Goal: Task Accomplishment & Management: Complete application form

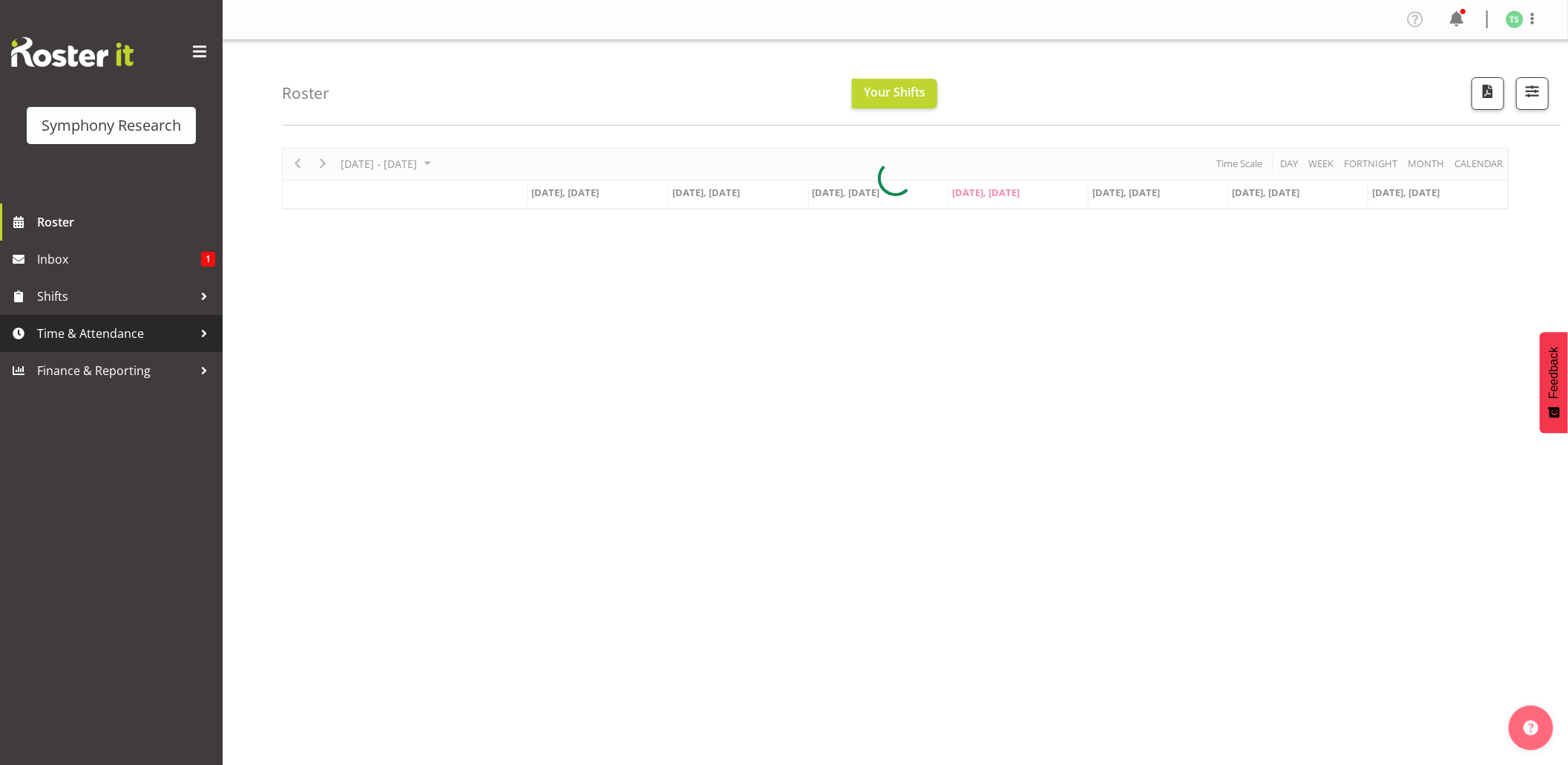
click at [92, 325] on span "Time & Attendance" at bounding box center [115, 332] width 156 height 22
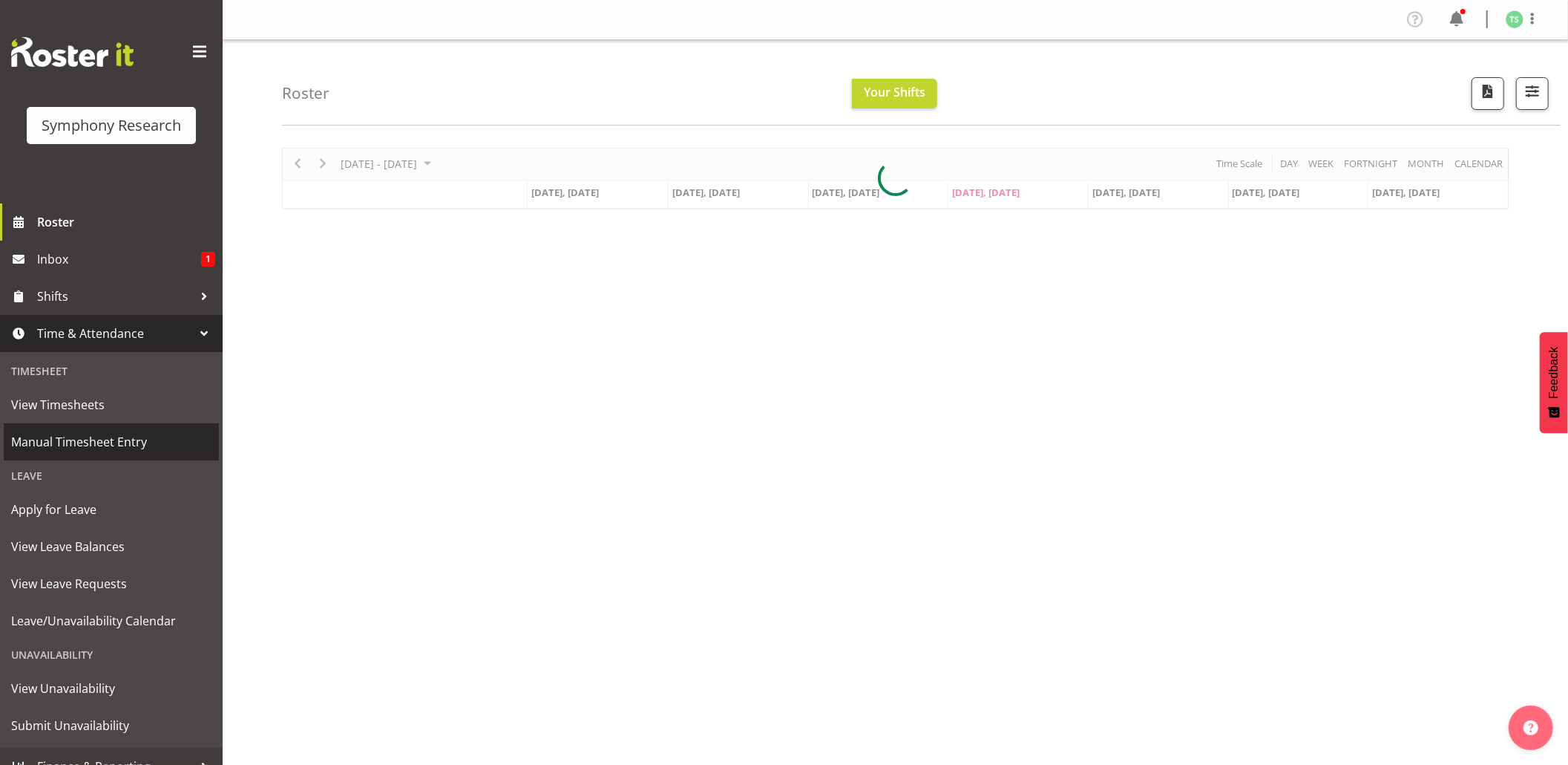
click at [63, 429] on link "Manual Timesheet Entry" at bounding box center [111, 441] width 215 height 37
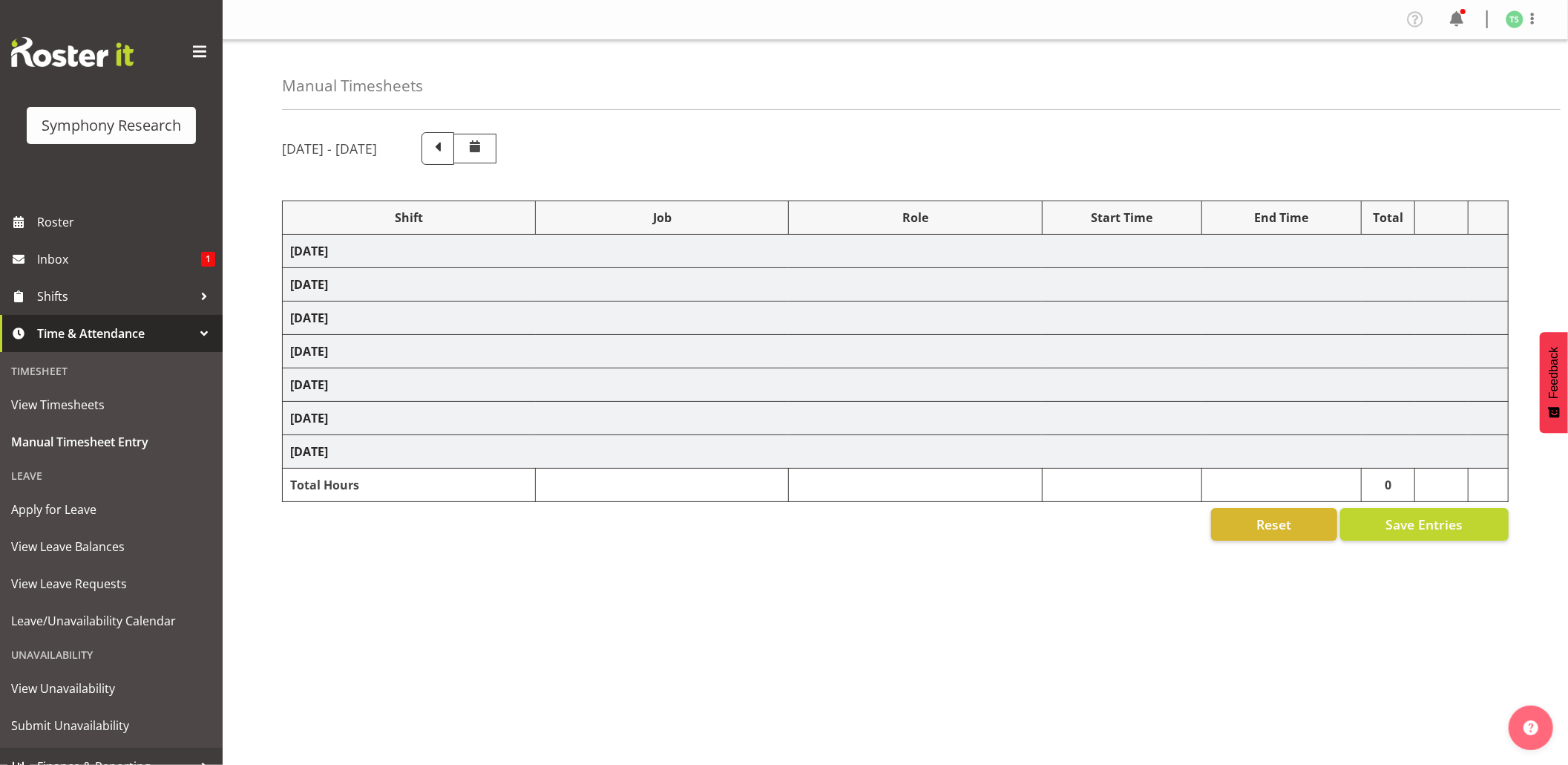
select select "56692"
select select "10499"
select select "47"
select select "56692"
select select "10499"
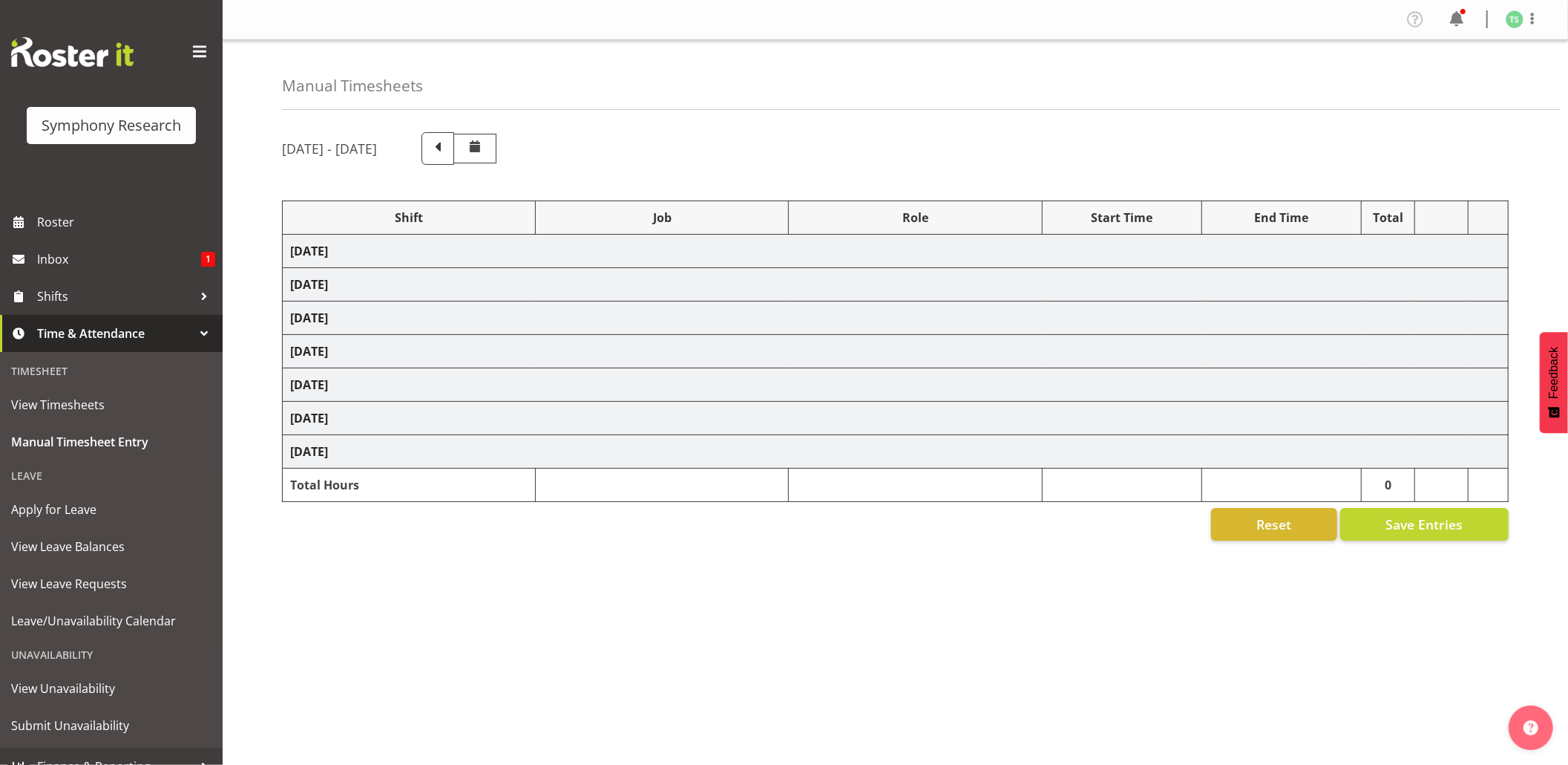
select select "47"
select select "48116"
select select "10575"
select select "47"
select select "56692"
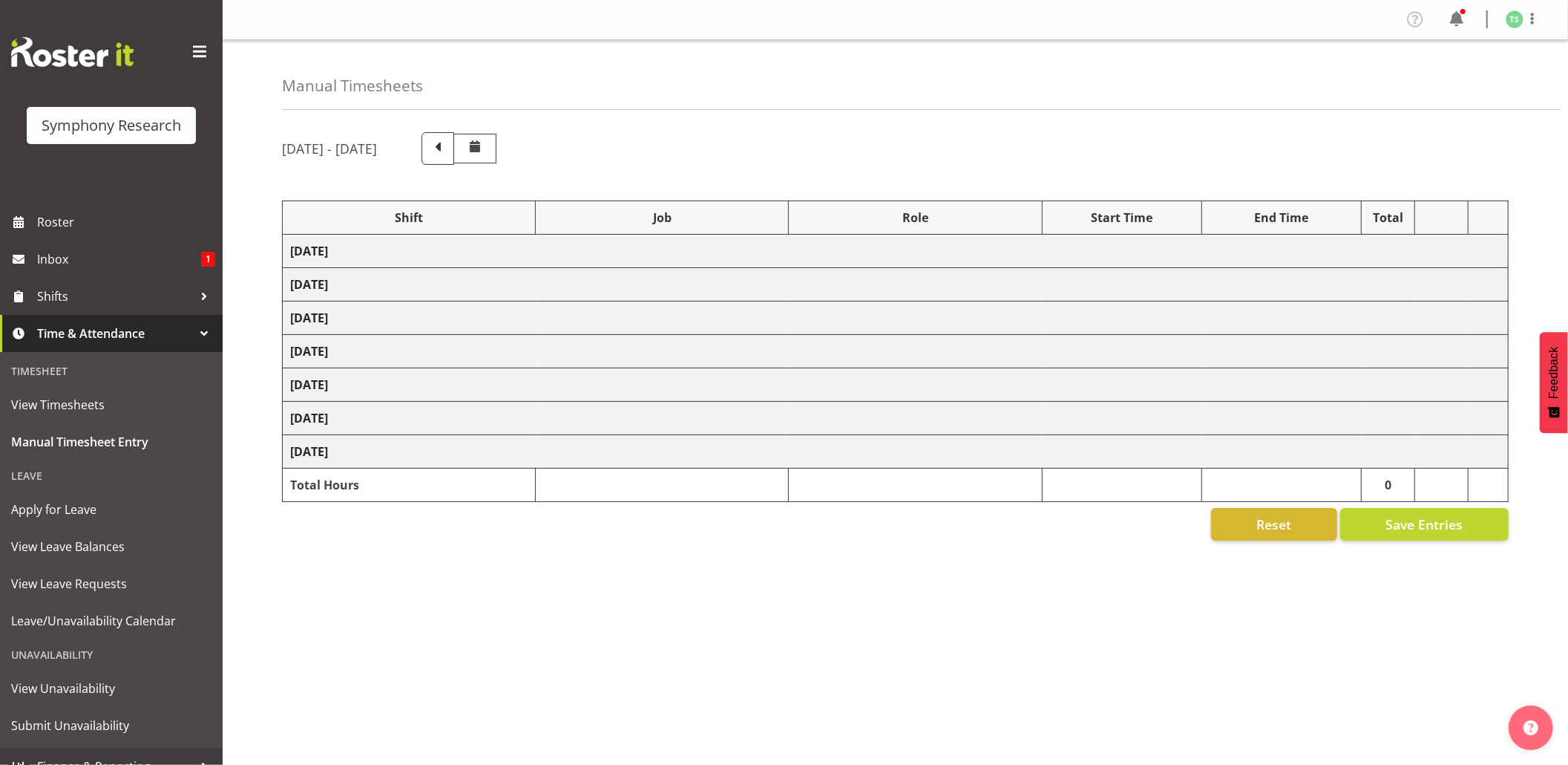
select select "10499"
select select "47"
select select "56692"
select select "10499"
select select "47"
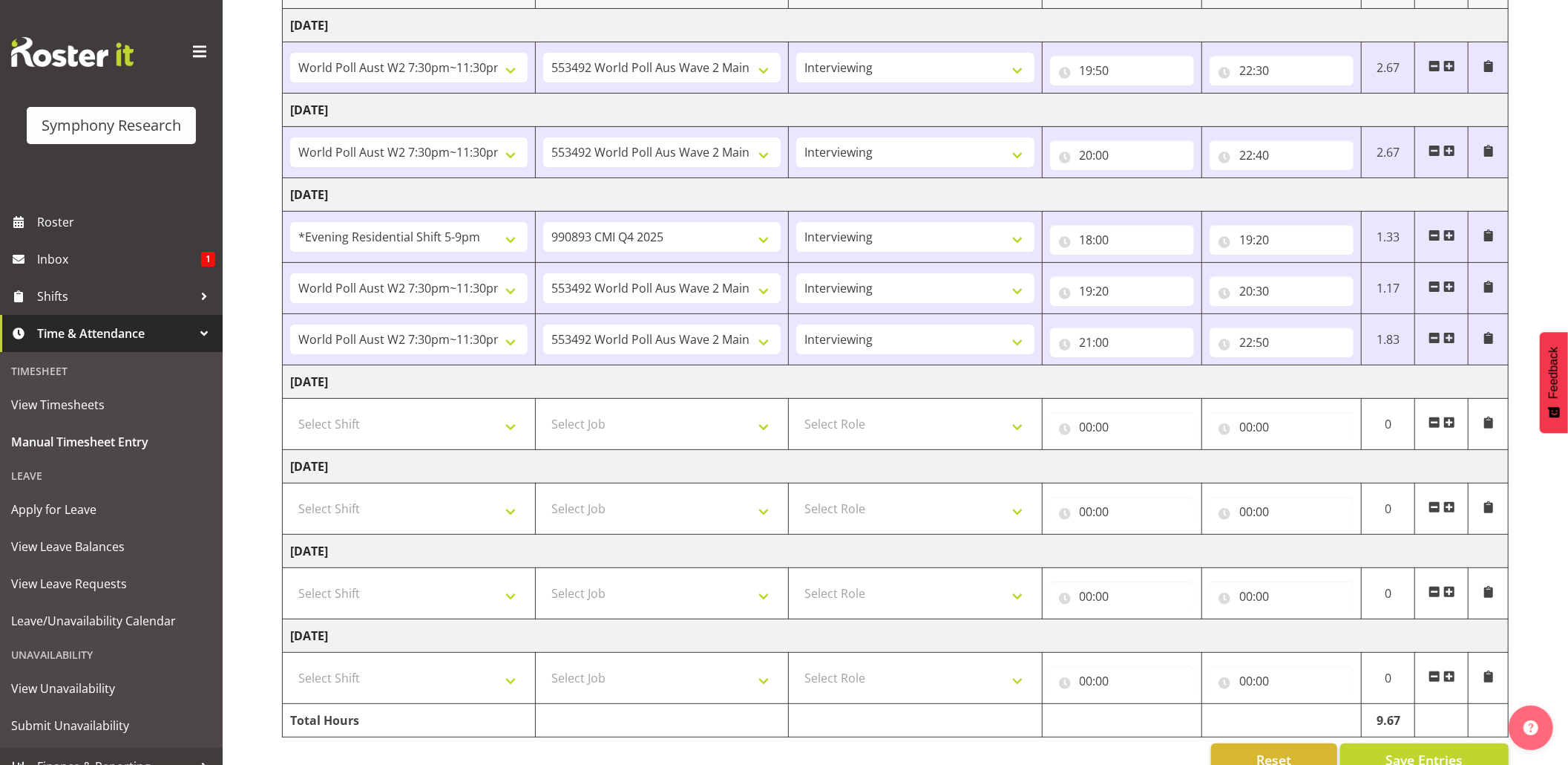
scroll to position [268, 0]
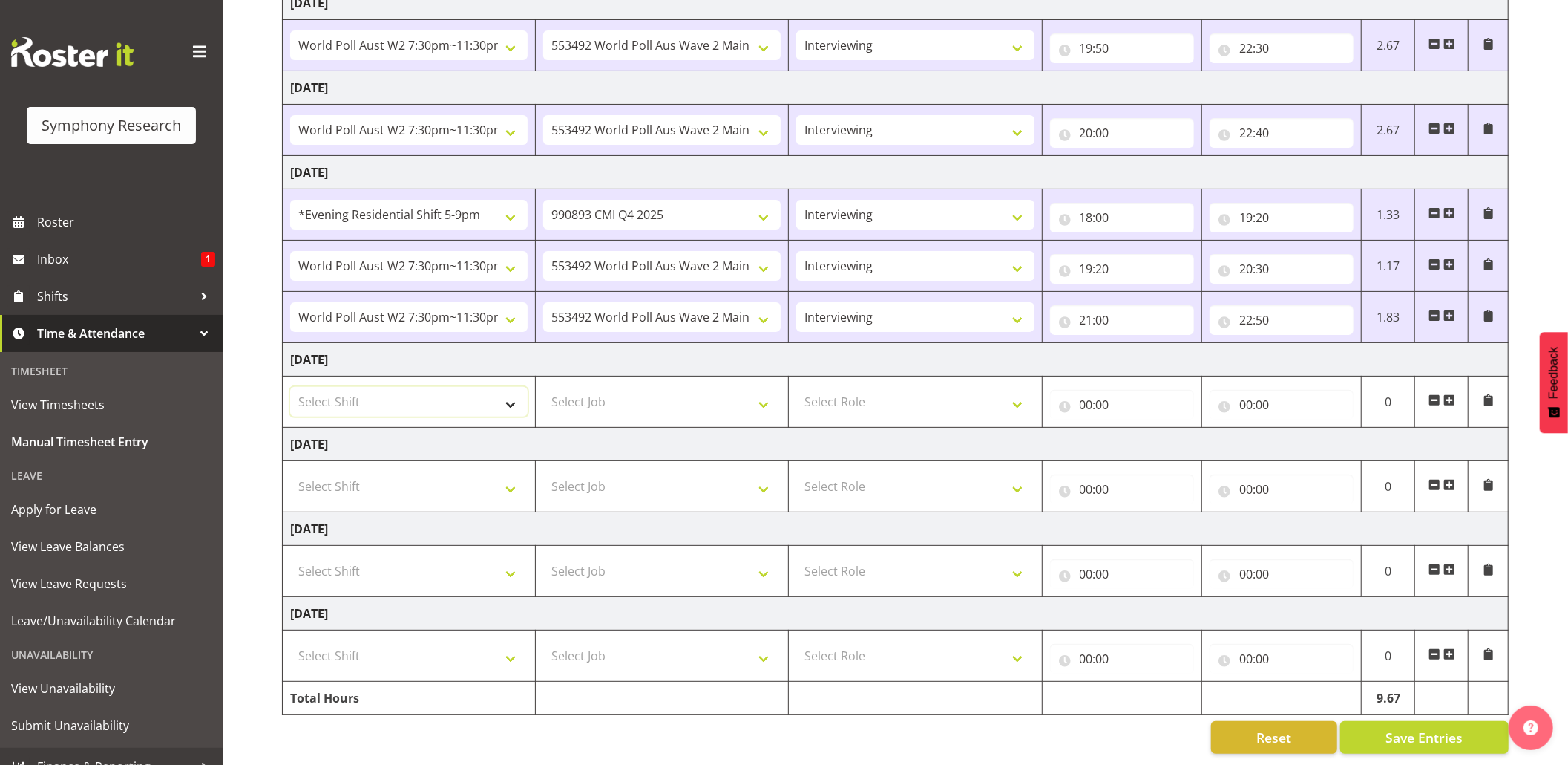
click at [517, 390] on select "Select Shift !!Weekend Residential (Roster IT Shift Label) *Business 9/10am ~ 4…" at bounding box center [409, 401] width 237 height 29
select select "26078"
click at [290, 386] on select "Select Shift !!Weekend Residential (Roster IT Shift Label) *Business 9/10am ~ 4…" at bounding box center [409, 401] width 237 height 29
click at [757, 390] on select "Select Job 550060 IF Admin 553492 World Poll Aus Wave 2 Main 2025 553493 World …" at bounding box center [662, 401] width 237 height 29
click at [784, 199] on td "550060 IF Admin 553492 World Poll Aus Wave 2 Main 2025 553493 World Poll NZ Wav…" at bounding box center [662, 215] width 253 height 51
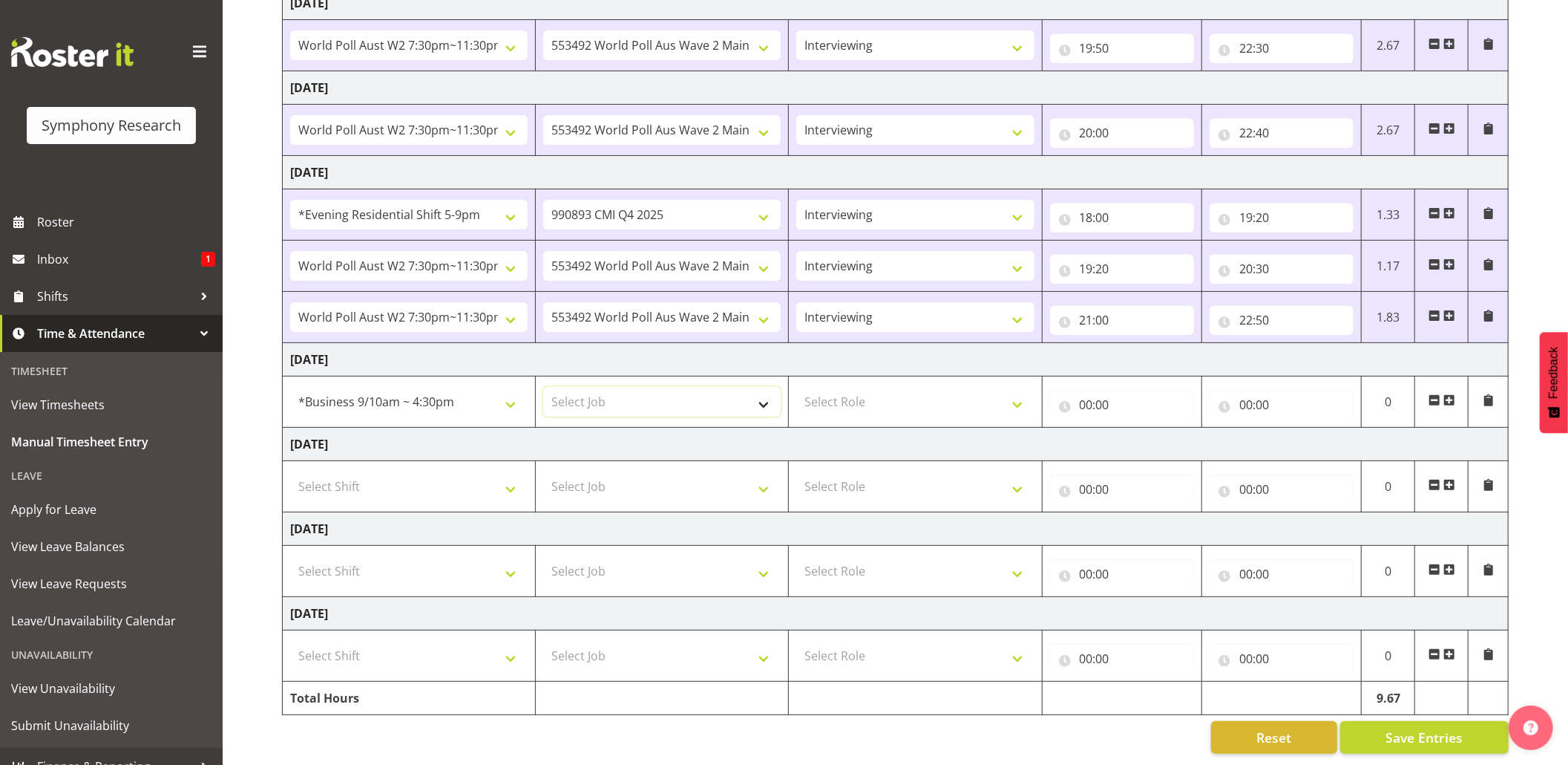
click at [764, 389] on select "Select Job 550060 IF Admin 553492 World Poll Aus Wave 2 Main 2025 553493 World …" at bounding box center [662, 401] width 237 height 29
select select "9426"
click at [544, 386] on select "Select Job 550060 IF Admin 553492 World Poll Aus Wave 2 Main 2025 553493 World …" at bounding box center [662, 401] width 237 height 29
click at [1007, 392] on select "Select Role Briefing Interviewing" at bounding box center [914, 401] width 237 height 29
select select "47"
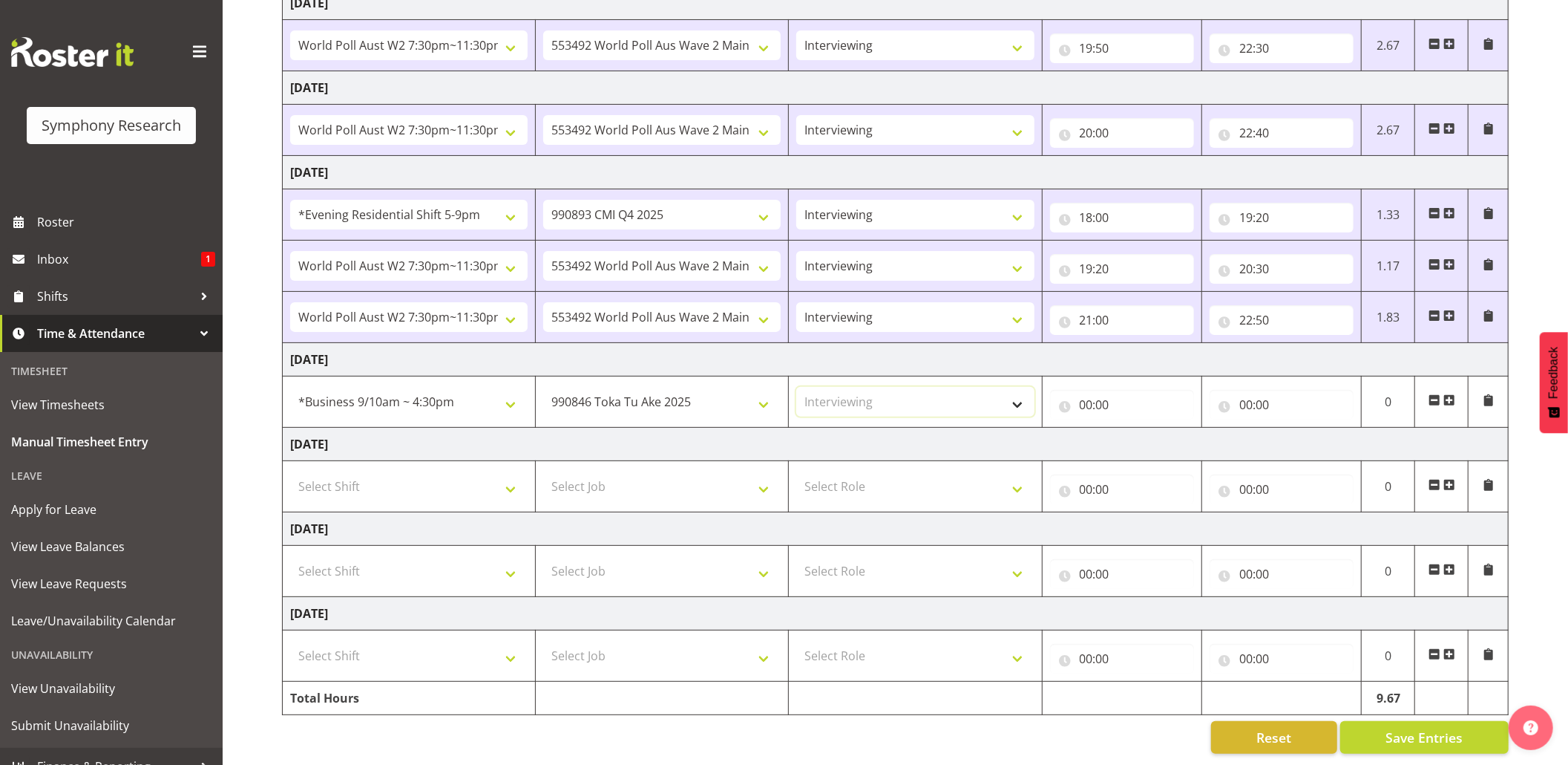
click at [796, 386] on select "Select Role Briefing Interviewing" at bounding box center [914, 401] width 237 height 29
click at [1084, 390] on input "00:00" at bounding box center [1122, 404] width 144 height 29
click at [1143, 429] on select "00 01 02 03 04 05 06 07 08 09 10 11 12 13 14 15 16 17 18 19 20 21 22 23" at bounding box center [1151, 442] width 33 height 29
select select "14"
click at [1134, 428] on select "00 01 02 03 04 05 06 07 08 09 10 11 12 13 14 15 16 17 18 19 20 21 22 23" at bounding box center [1151, 442] width 33 height 29
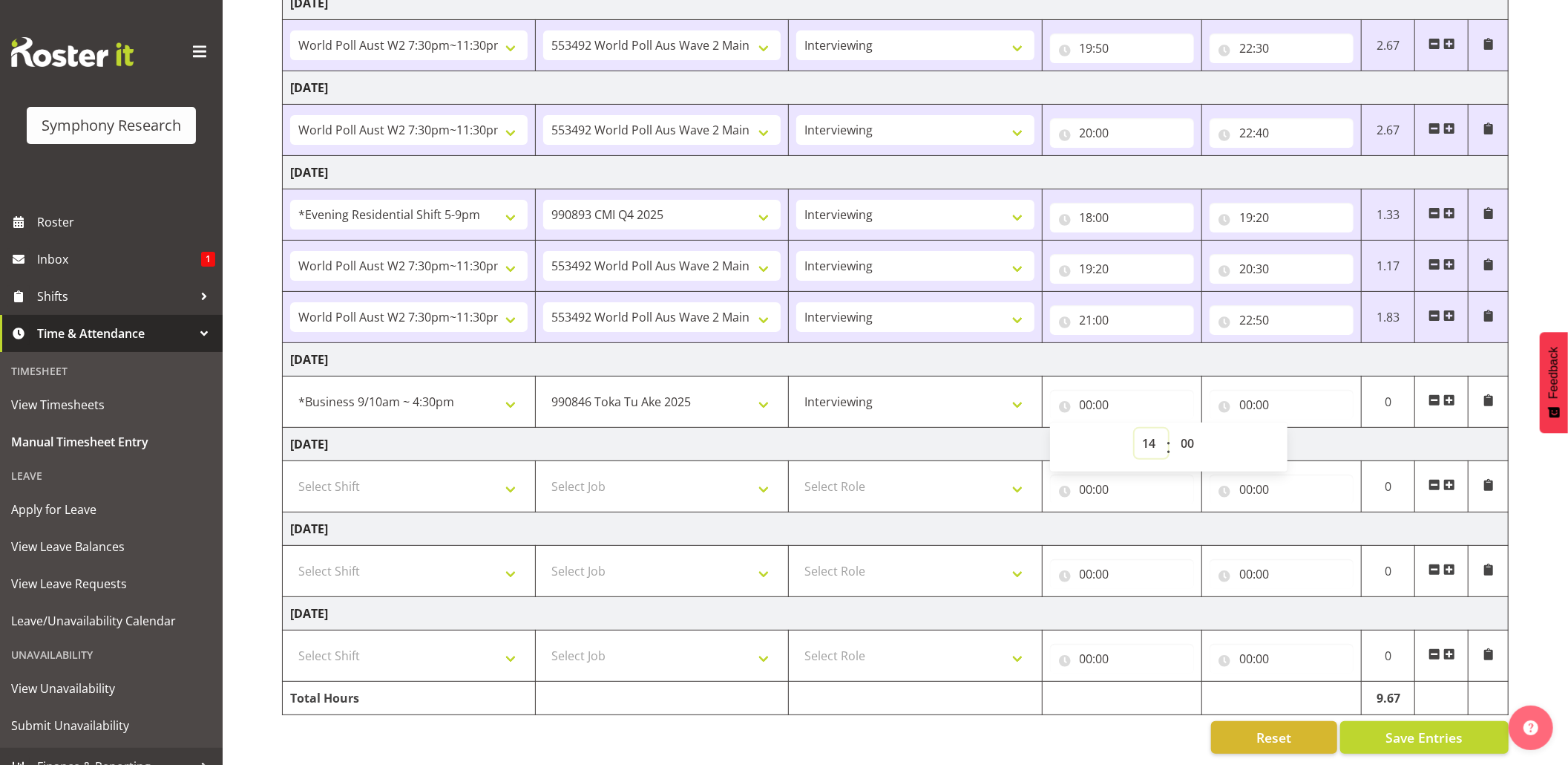
type input "14:00"
click at [1245, 390] on input "00:00" at bounding box center [1282, 404] width 144 height 29
click at [1303, 428] on select "00 01 02 03 04 05 06 07 08 09 10 11 12 13 14 15 16 17 18 19 20 21 22 23" at bounding box center [1310, 442] width 33 height 29
select select "14"
click at [1294, 428] on select "00 01 02 03 04 05 06 07 08 09 10 11 12 13 14 15 16 17 18 19 20 21 22 23" at bounding box center [1310, 442] width 33 height 29
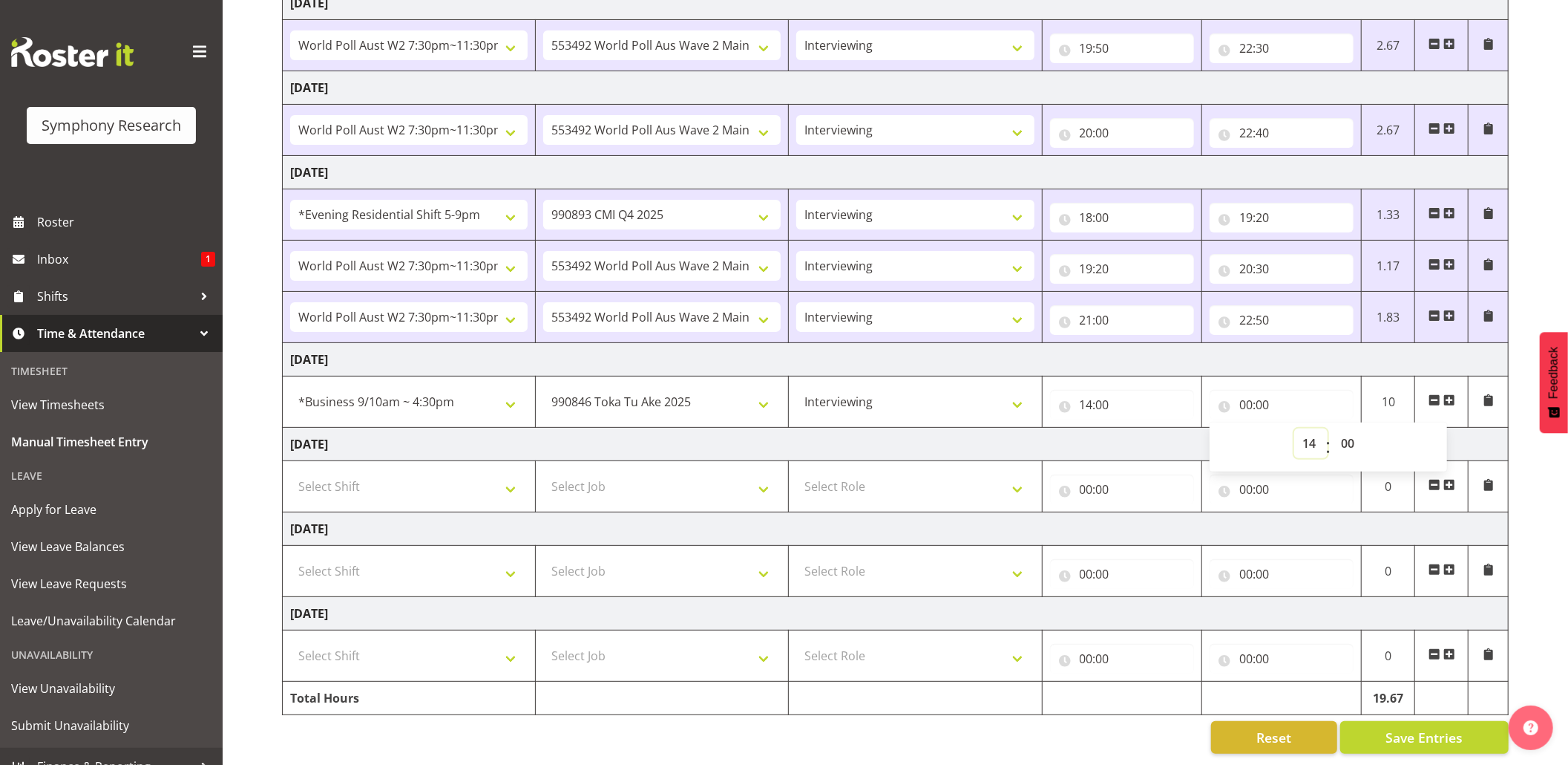
type input "14:00"
click at [1263, 390] on input "14:00" at bounding box center [1282, 404] width 144 height 29
click at [1350, 428] on select "00 01 02 03 04 05 06 07 08 09 10 11 12 13 14 15 16 17 18 19 20 21 22 23 24 25 2…" at bounding box center [1349, 442] width 33 height 29
select select "30"
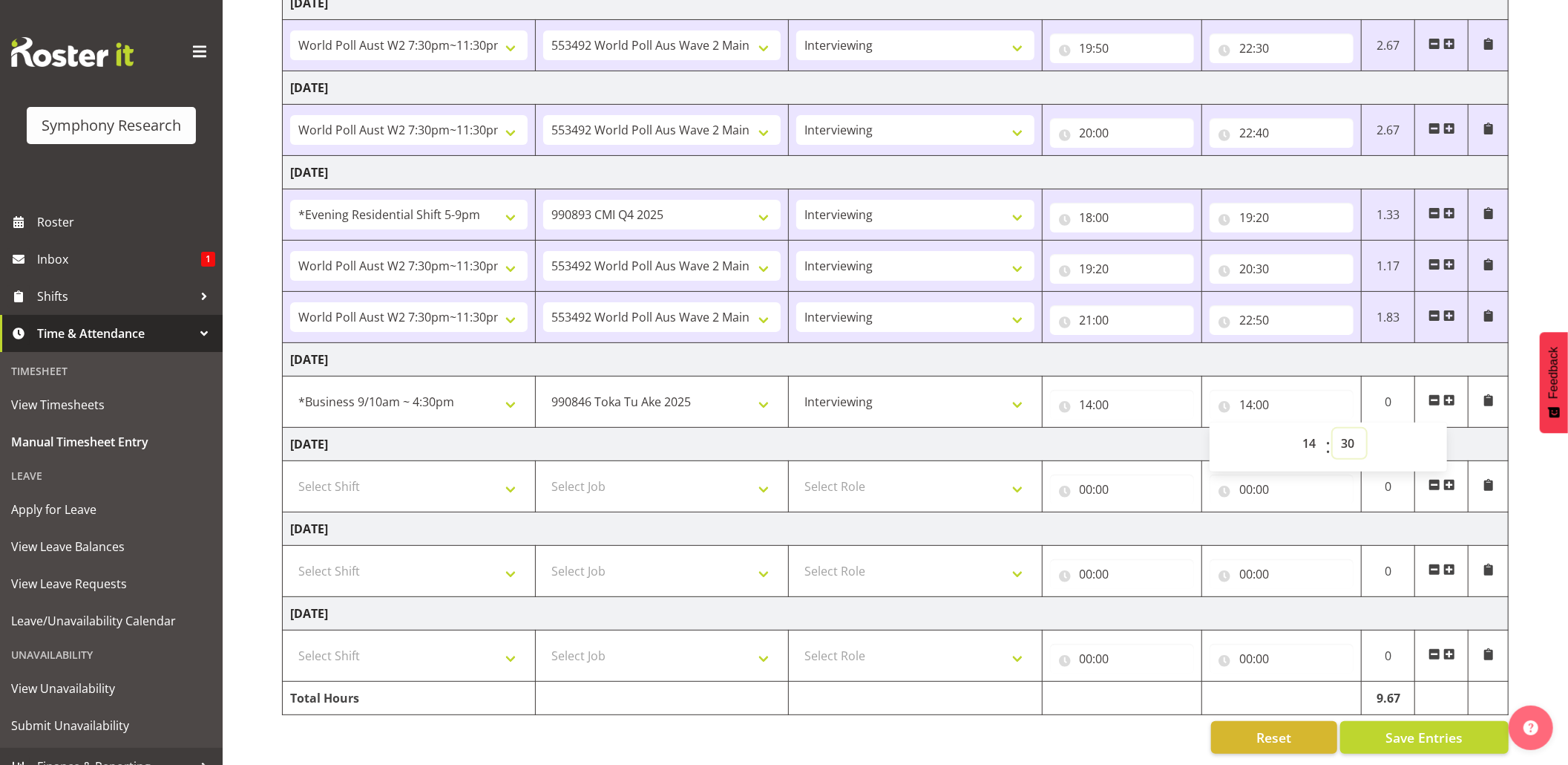
click at [1333, 428] on select "00 01 02 03 04 05 06 07 08 09 10 11 12 13 14 15 16 17 18 19 20 21 22 23 24 25 2…" at bounding box center [1349, 442] width 33 height 29
type input "14:30"
click at [1354, 428] on select "00 01 02 03 04 05 06 07 08 09 10 11 12 13 14 15 16 17 18 19 20 21 22 23 24 25 2…" at bounding box center [1349, 442] width 33 height 29
click at [1349, 428] on select "00 01 02 03 04 05 06 07 08 09 10 11 12 13 14 15 16 17 18 19 20 21 22 23 24 25 2…" at bounding box center [1349, 442] width 33 height 29
select select "35"
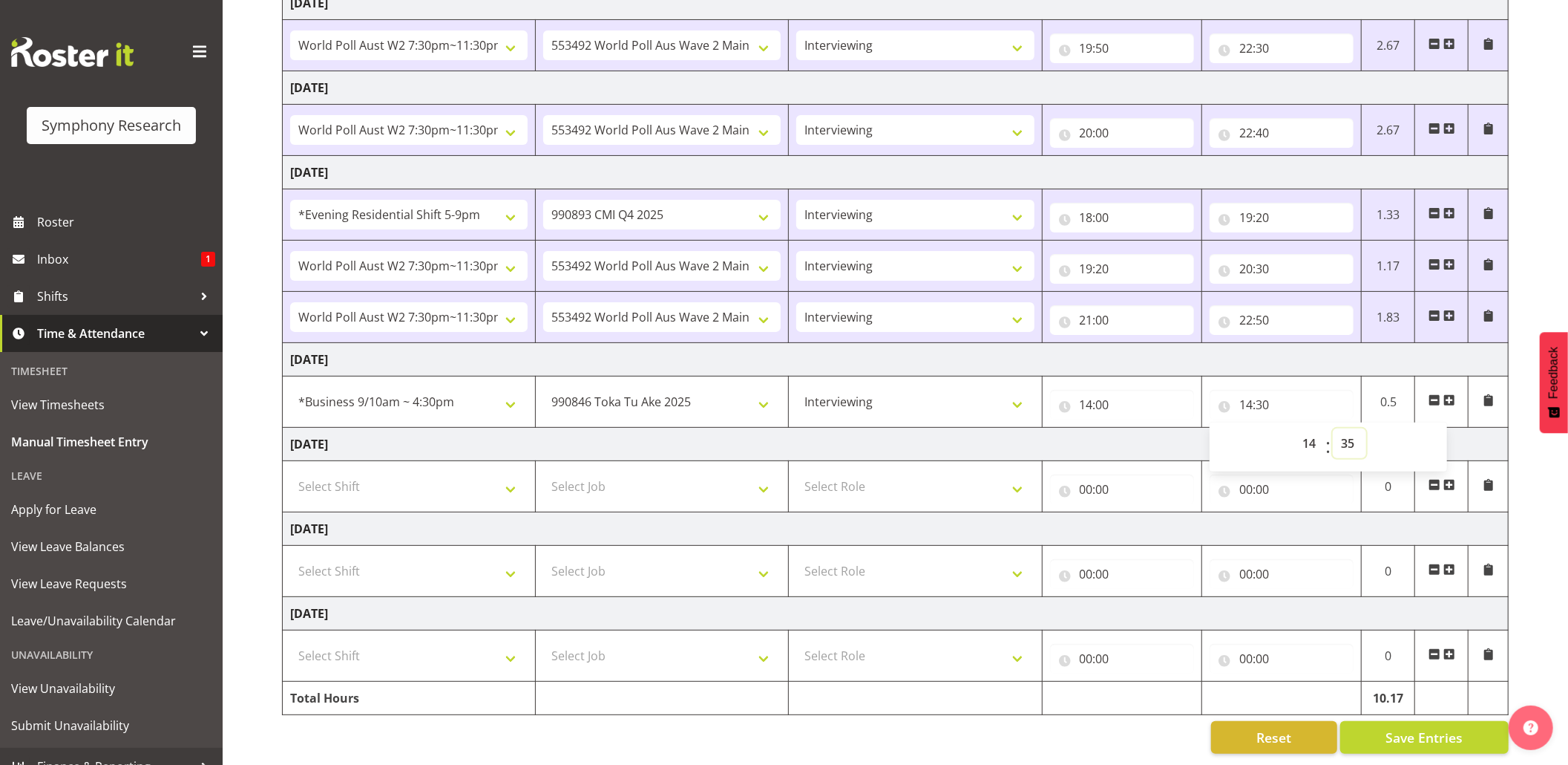
click at [1333, 428] on select "00 01 02 03 04 05 06 07 08 09 10 11 12 13 14 15 16 17 18 19 20 21 22 23 24 25 2…" at bounding box center [1349, 442] width 33 height 29
type input "14:35"
click at [1448, 394] on span at bounding box center [1448, 400] width 12 height 12
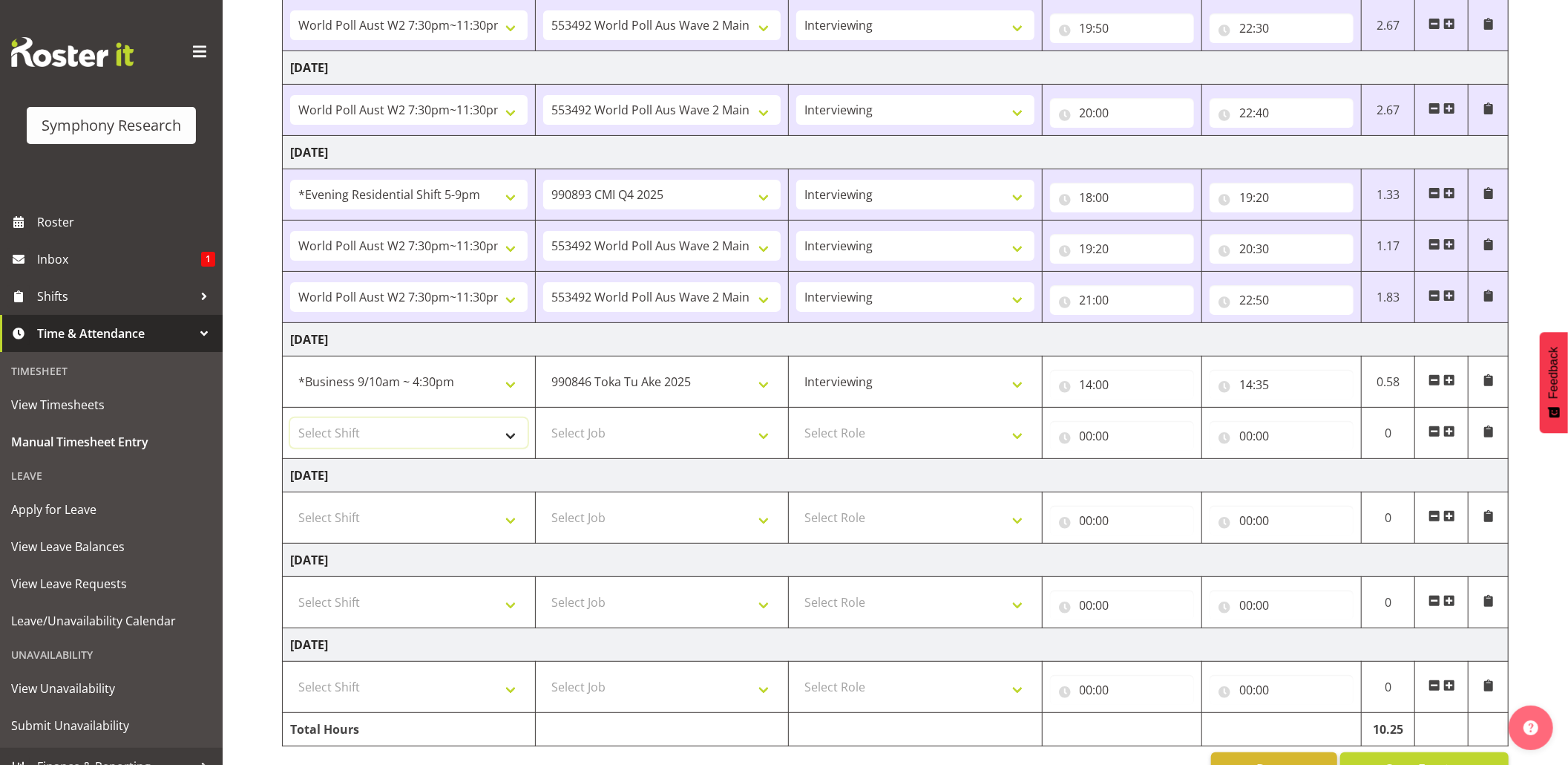
drag, startPoint x: 517, startPoint y: 440, endPoint x: 524, endPoint y: 435, distance: 8.6
click at [517, 439] on select "Select Shift !!Weekend Residential (Roster IT Shift Label) *Business 9/10am ~ 4…" at bounding box center [409, 432] width 237 height 29
click at [290, 421] on select "Select Shift !!Weekend Residential (Roster IT Shift Label) *Business 9/10am ~ 4…" at bounding box center [409, 432] width 237 height 29
click at [761, 444] on select "Select Job 550060 IF Admin 553492 World Poll Aus Wave 2 Main 2025 553493 World …" at bounding box center [662, 432] width 237 height 29
click at [517, 439] on select "!!Weekend Residential (Roster IT Shift Label) *Business 9/10am ~ 4:30pm *Busine…" at bounding box center [409, 432] width 237 height 29
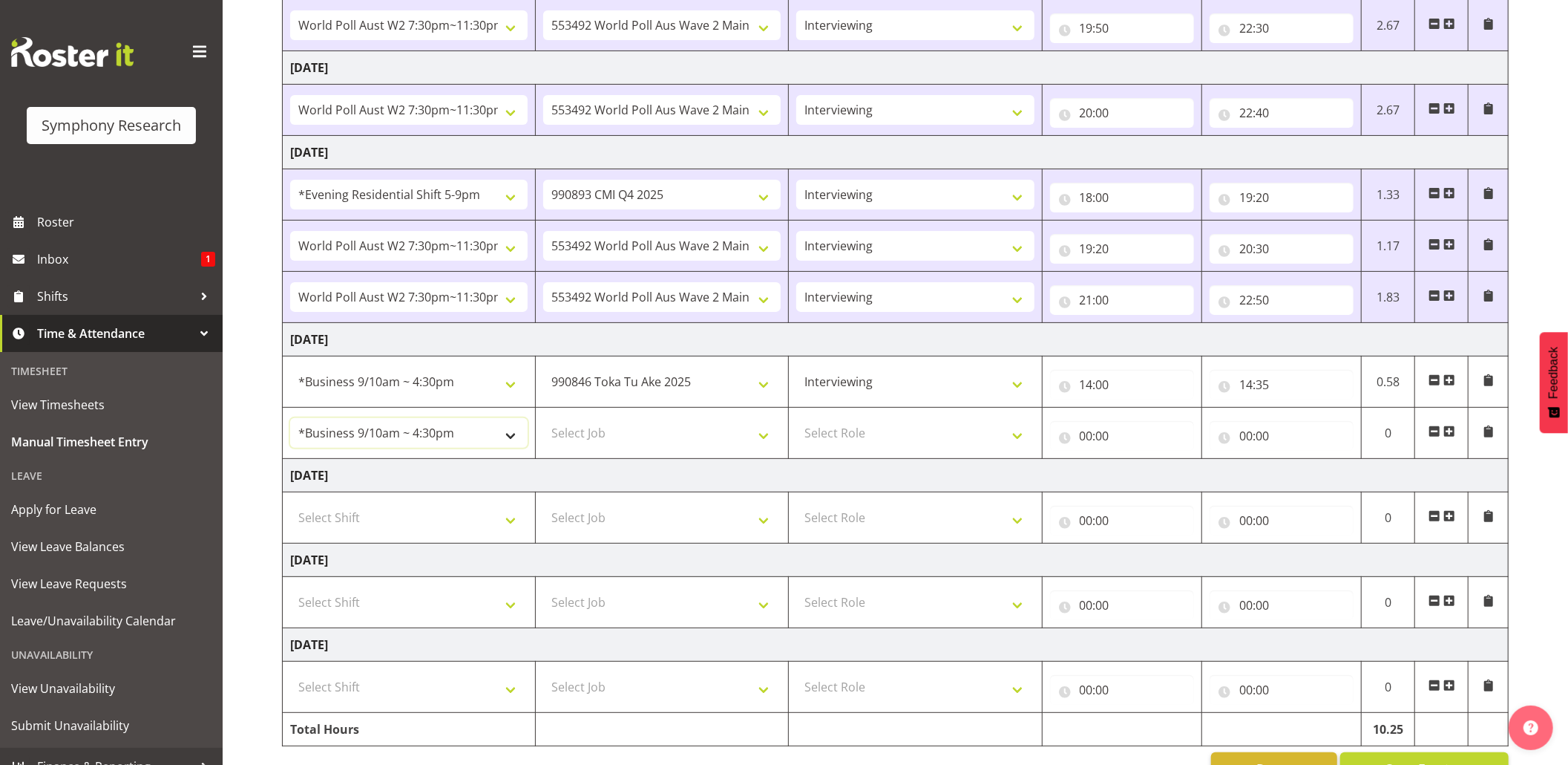
click at [290, 421] on select "!!Weekend Residential (Roster IT Shift Label) *Business 9/10am ~ 4:30pm *Busine…" at bounding box center [409, 432] width 237 height 29
click at [512, 437] on select "!!Weekend Residential (Roster IT Shift Label) *Business 9/10am ~ 4:30pm *Busine…" at bounding box center [409, 432] width 237 height 29
select select "103"
click at [290, 421] on select "!!Weekend Residential (Roster IT Shift Label) *Business 9/10am ~ 4:30pm *Busine…" at bounding box center [409, 432] width 237 height 29
click at [772, 440] on select "Select Job 550060 IF Admin 553492 World Poll Aus Wave 2 Main 2025 553493 World …" at bounding box center [662, 432] width 237 height 29
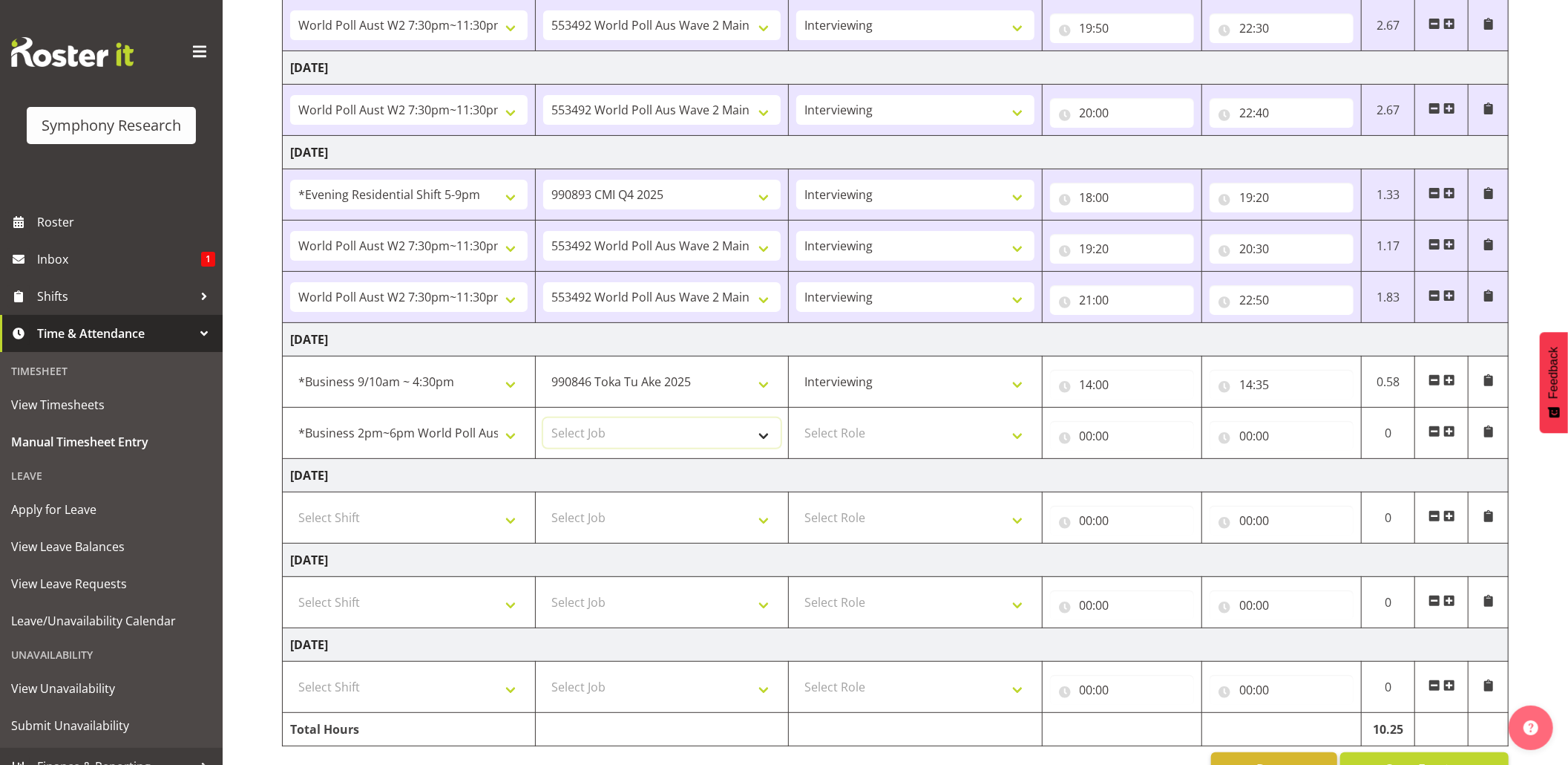
select select "10499"
click at [544, 421] on select "Select Job 550060 IF Admin 553492 World Poll Aus Wave 2 Main 2025 553493 World …" at bounding box center [662, 432] width 237 height 29
click at [1019, 439] on select "Select Role Briefing Interviewing" at bounding box center [914, 432] width 237 height 29
select select "47"
click at [796, 421] on select "Select Role Briefing Interviewing" at bounding box center [914, 432] width 237 height 29
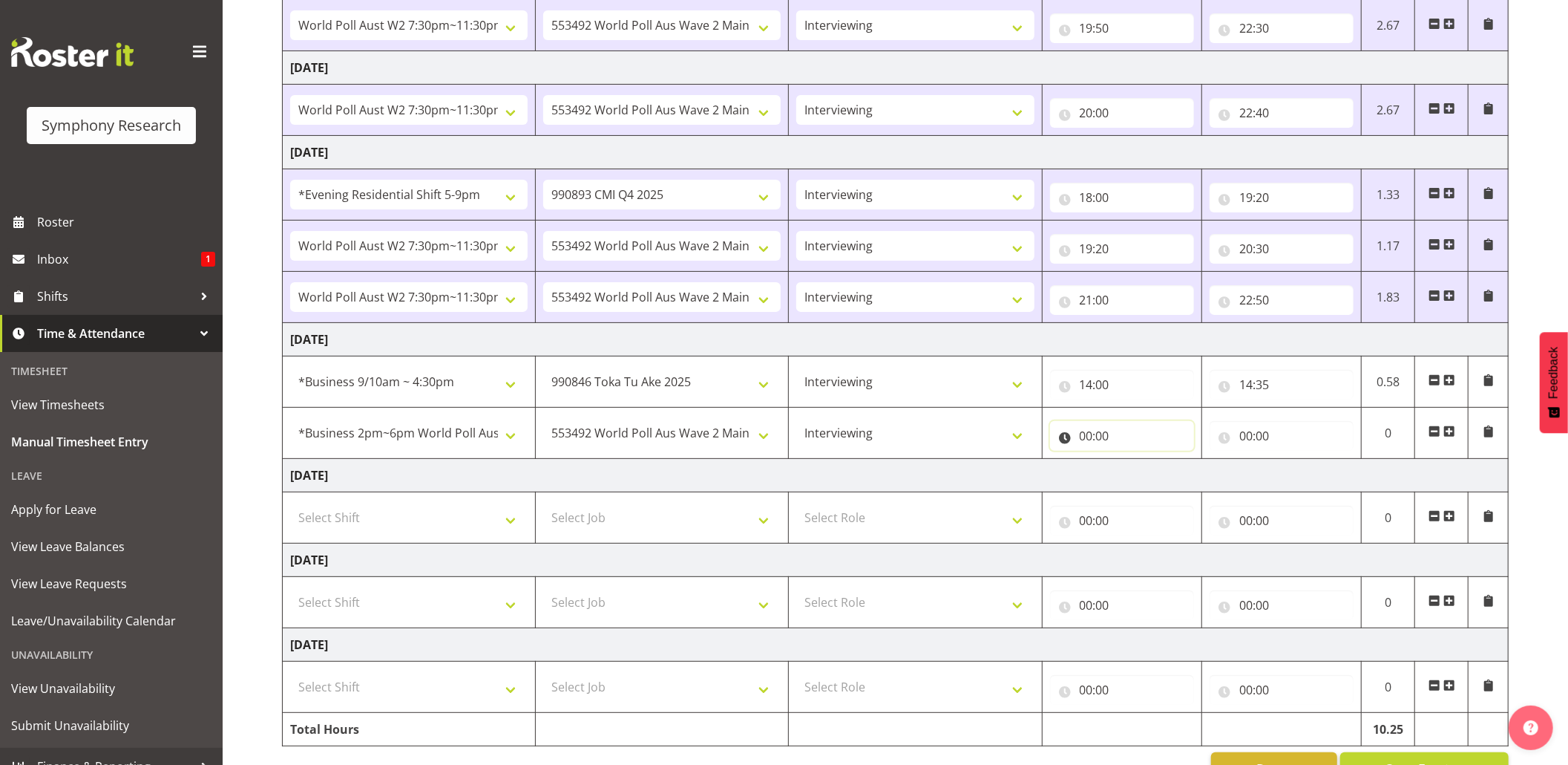
click at [1081, 435] on input "00:00" at bounding box center [1122, 435] width 144 height 29
click at [1150, 482] on select "00 01 02 03 04 05 06 07 08 09 10 11 12 13 14 15 16 17 18 19 20 21 22 23" at bounding box center [1151, 474] width 33 height 29
select select "14"
click at [1134, 463] on select "00 01 02 03 04 05 06 07 08 09 10 11 12 13 14 15 16 17 18 19 20 21 22 23" at bounding box center [1151, 474] width 33 height 29
type input "14:00"
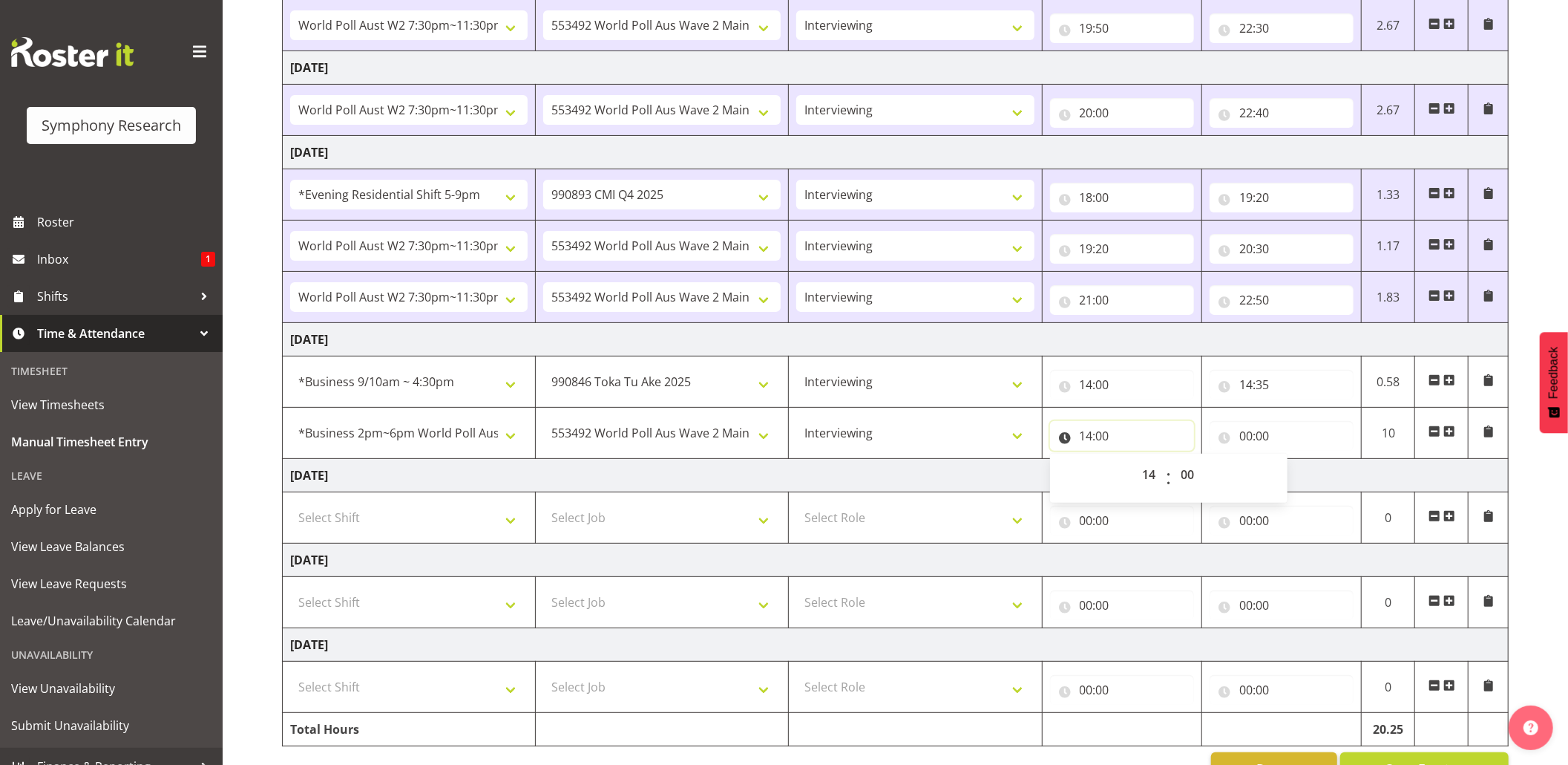
click at [1105, 435] on input "14:00" at bounding box center [1122, 435] width 144 height 29
click at [1098, 435] on input "14:00" at bounding box center [1122, 435] width 144 height 29
click at [1184, 481] on select "00 01 02 03 04 05 06 07 08 09 10 11 12 13 14 15 16 17 18 19 20 21 22 23 24 25 2…" at bounding box center [1190, 474] width 33 height 29
select select "35"
click at [1173, 463] on select "00 01 02 03 04 05 06 07 08 09 10 11 12 13 14 15 16 17 18 19 20 21 22 23 24 25 2…" at bounding box center [1190, 474] width 33 height 29
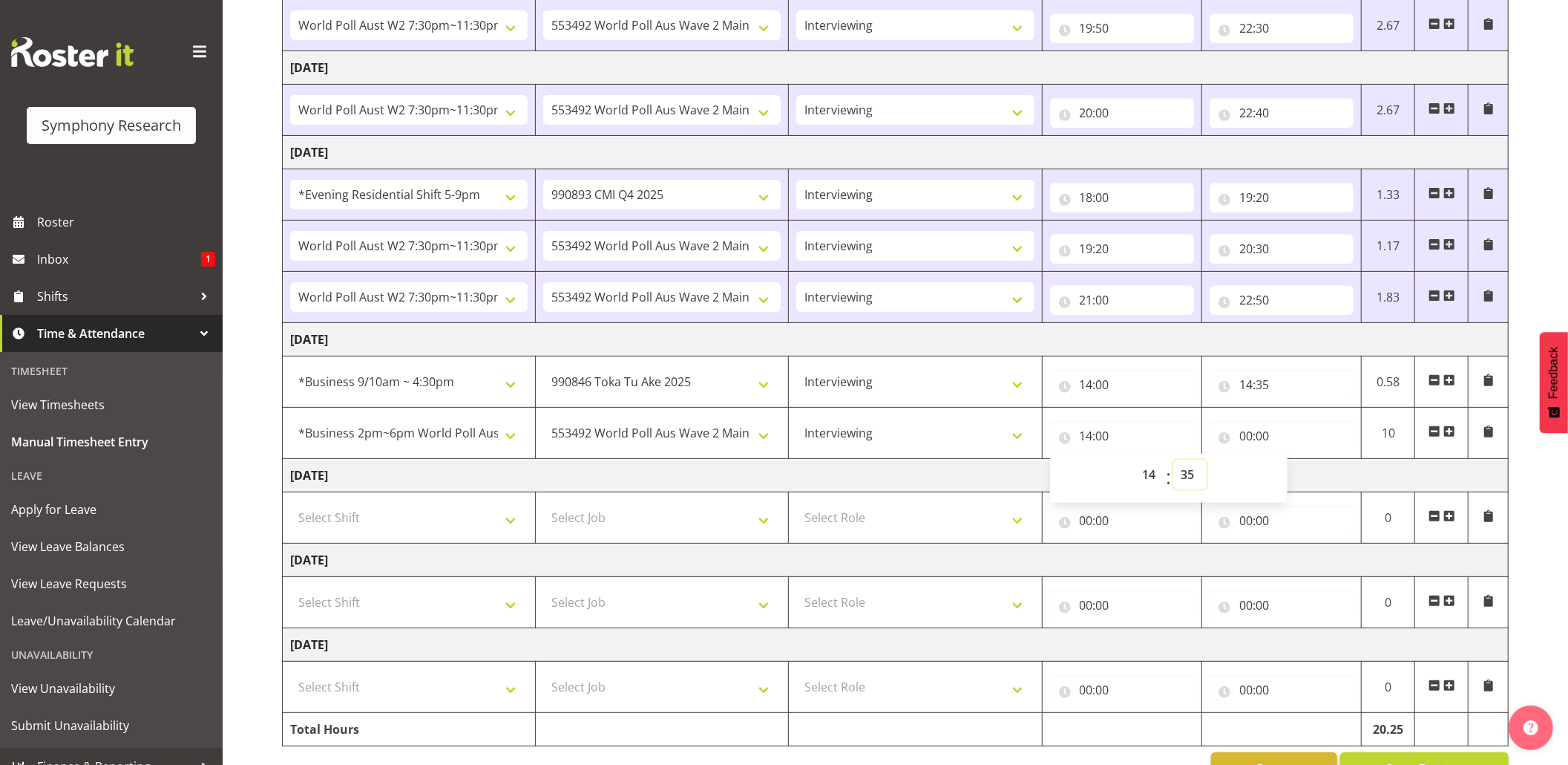
type input "14:35"
click at [1241, 438] on input "00:00" at bounding box center [1282, 435] width 144 height 29
click at [1303, 472] on select "00 01 02 03 04 05 06 07 08 09 10 11 12 13 14 15 16 17 18 19 20 21 22 23" at bounding box center [1310, 474] width 33 height 29
select select "18"
click at [1294, 463] on select "00 01 02 03 04 05 06 07 08 09 10 11 12 13 14 15 16 17 18 19 20 21 22 23" at bounding box center [1310, 474] width 33 height 29
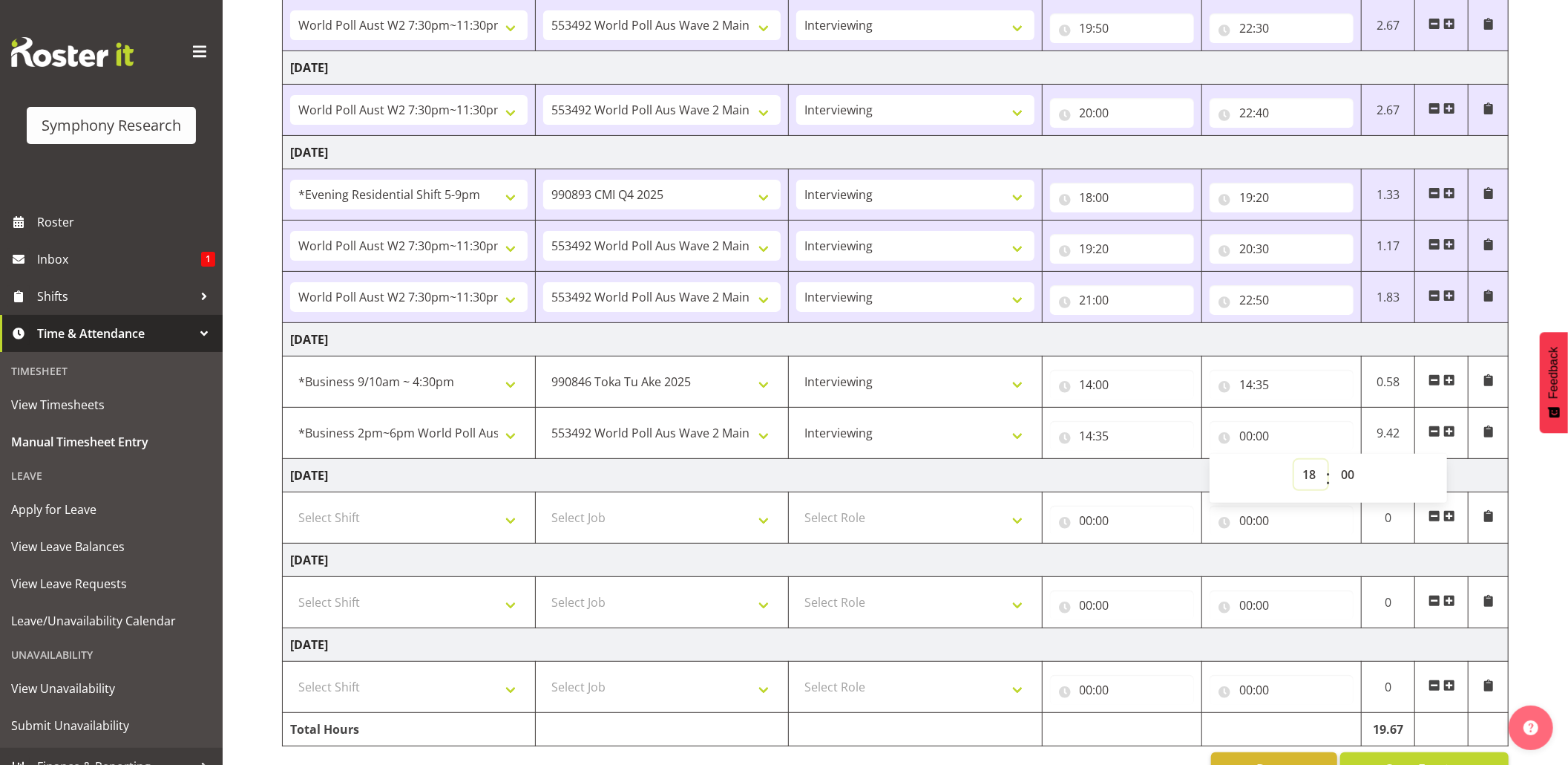
type input "18:00"
click at [1263, 443] on input "18:00" at bounding box center [1282, 435] width 144 height 29
click at [1338, 472] on select "00 01 02 03 04 05 06 07 08 09 10 11 12 13 14 15 16 17 18 19 20 21 22 23 24 25 2…" at bounding box center [1349, 474] width 33 height 29
select select "40"
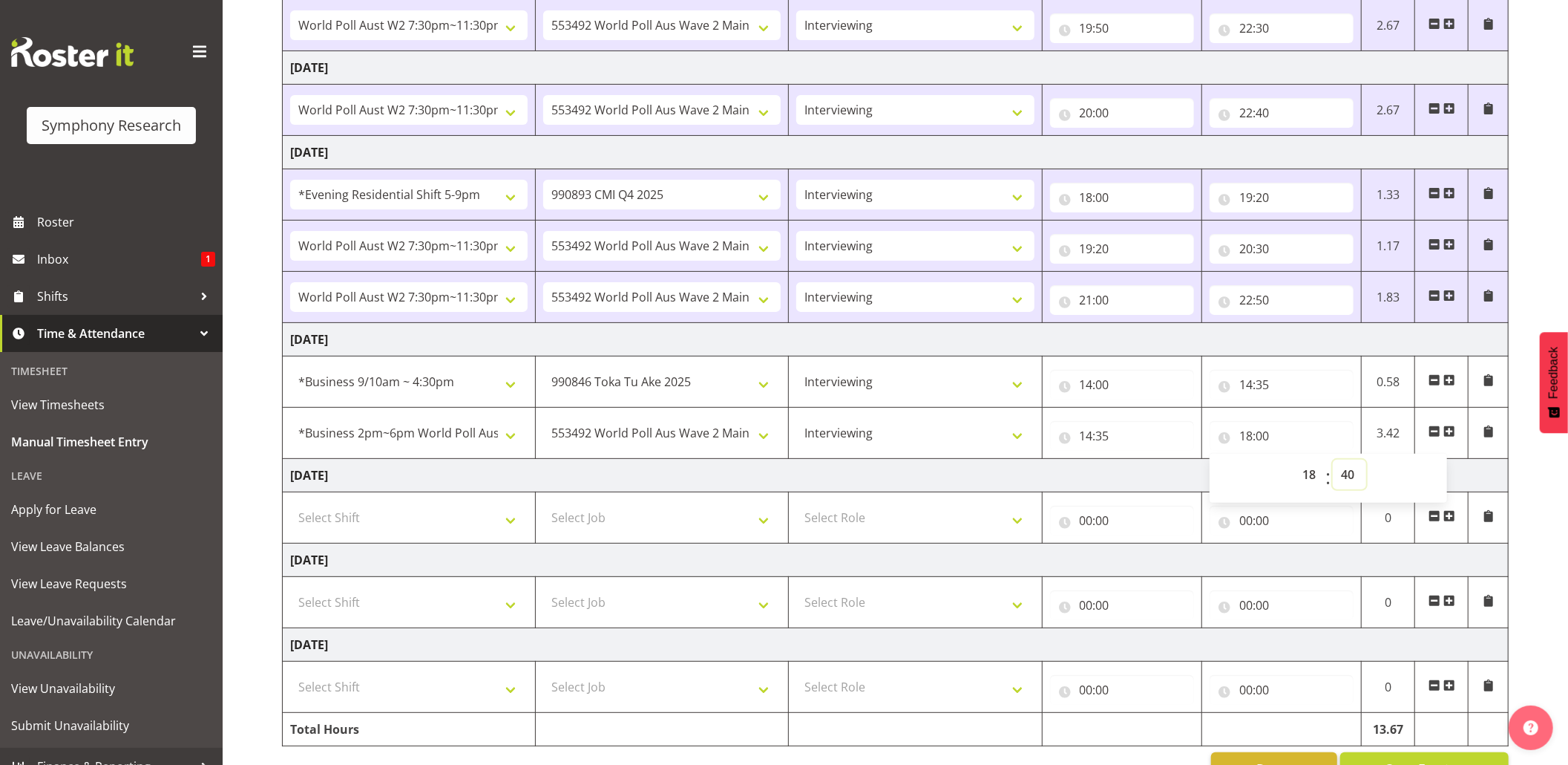
click at [1333, 463] on select "00 01 02 03 04 05 06 07 08 09 10 11 12 13 14 15 16 17 18 19 20 21 22 23 24 25 2…" at bounding box center [1349, 474] width 33 height 29
type input "18:40"
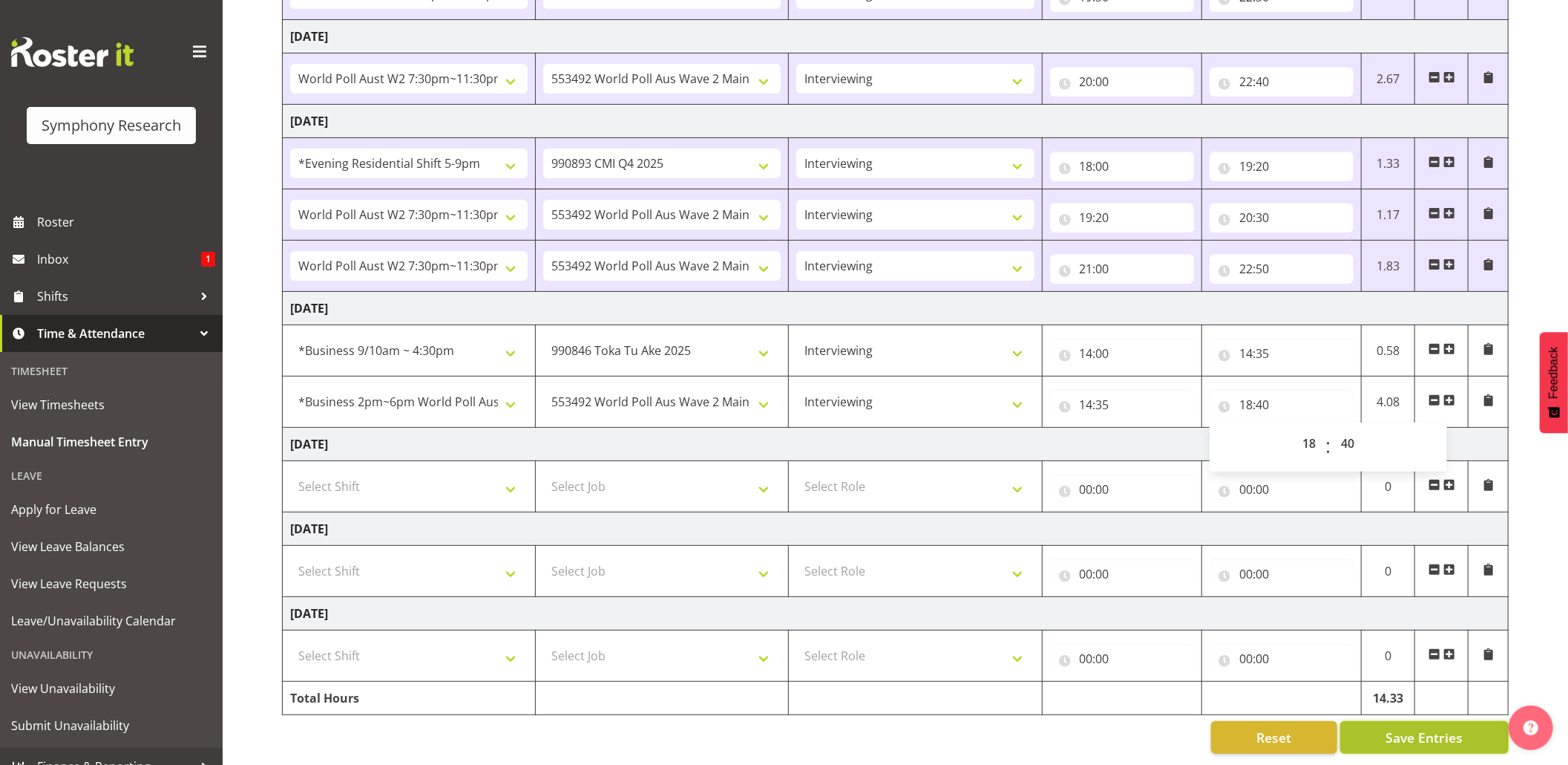
click at [1429, 727] on span "Save Entries" at bounding box center [1423, 737] width 77 height 19
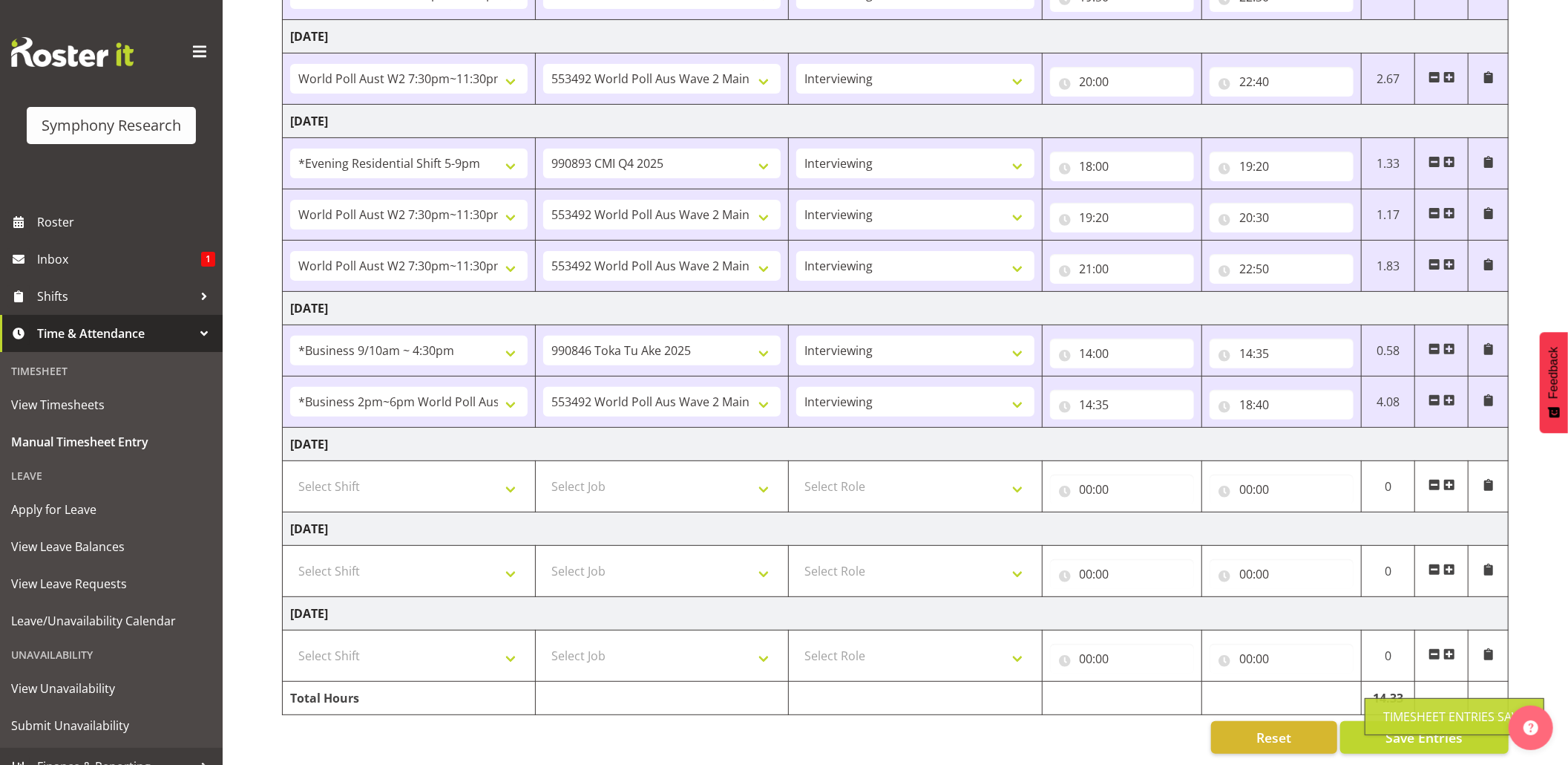
click at [1399, 708] on div "Timesheet Entries Save" at bounding box center [1454, 716] width 142 height 18
click at [1408, 720] on button "Save Entries" at bounding box center [1424, 737] width 169 height 32
click at [1411, 727] on span "Save Entries" at bounding box center [1423, 737] width 77 height 19
click at [1408, 465] on body "Symphony Research Roster Inbox 1 Shifts Time & Attendance Timesheet View Timesh…" at bounding box center [784, 84] width 1568 height 765
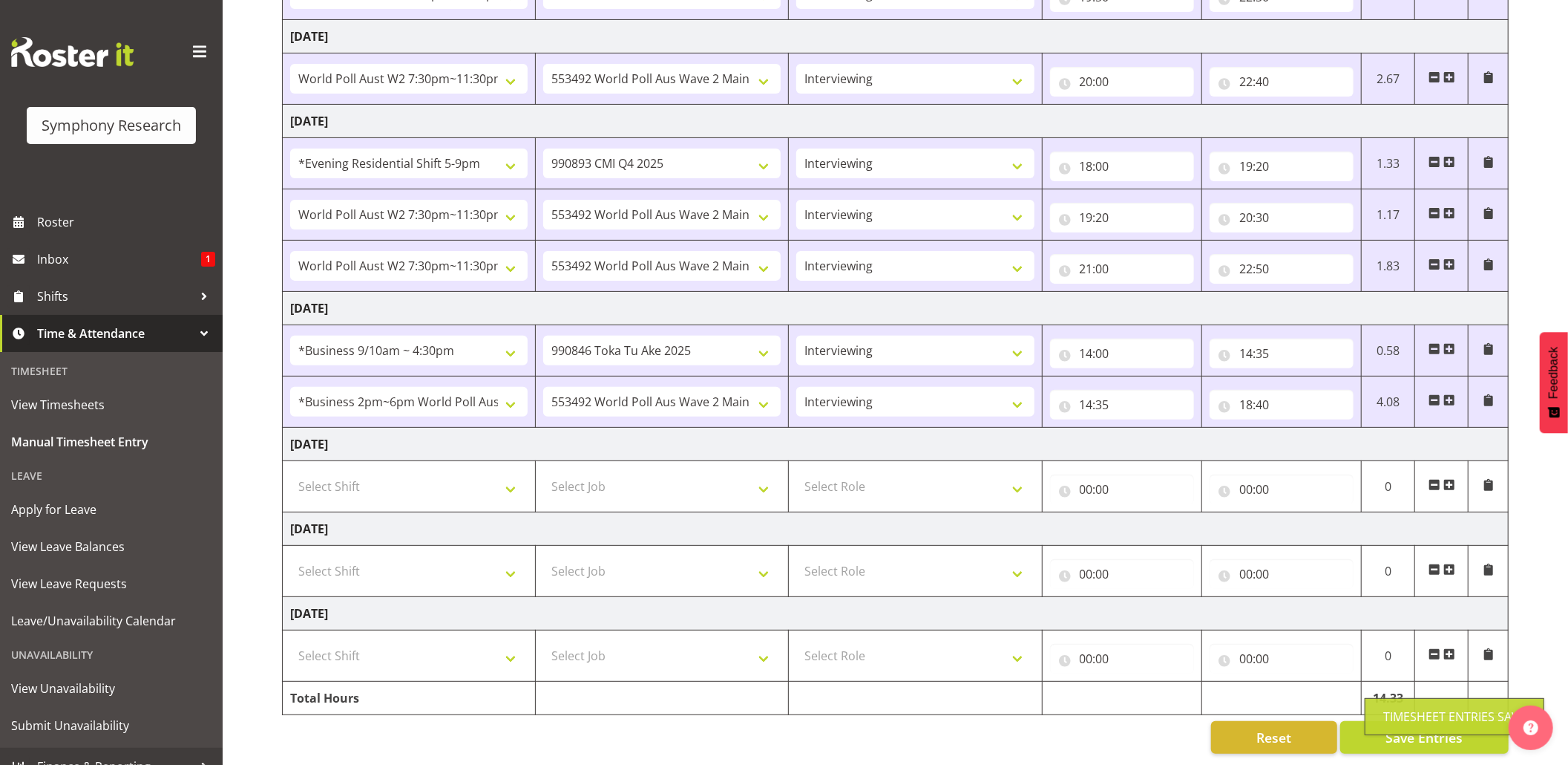
click at [1408, 710] on div "Timesheet Entries Save" at bounding box center [1454, 716] width 142 height 18
click at [1408, 720] on button "Save Entries" at bounding box center [1424, 737] width 169 height 32
click at [1414, 717] on div "Timesheet Entries Save" at bounding box center [1454, 716] width 142 height 18
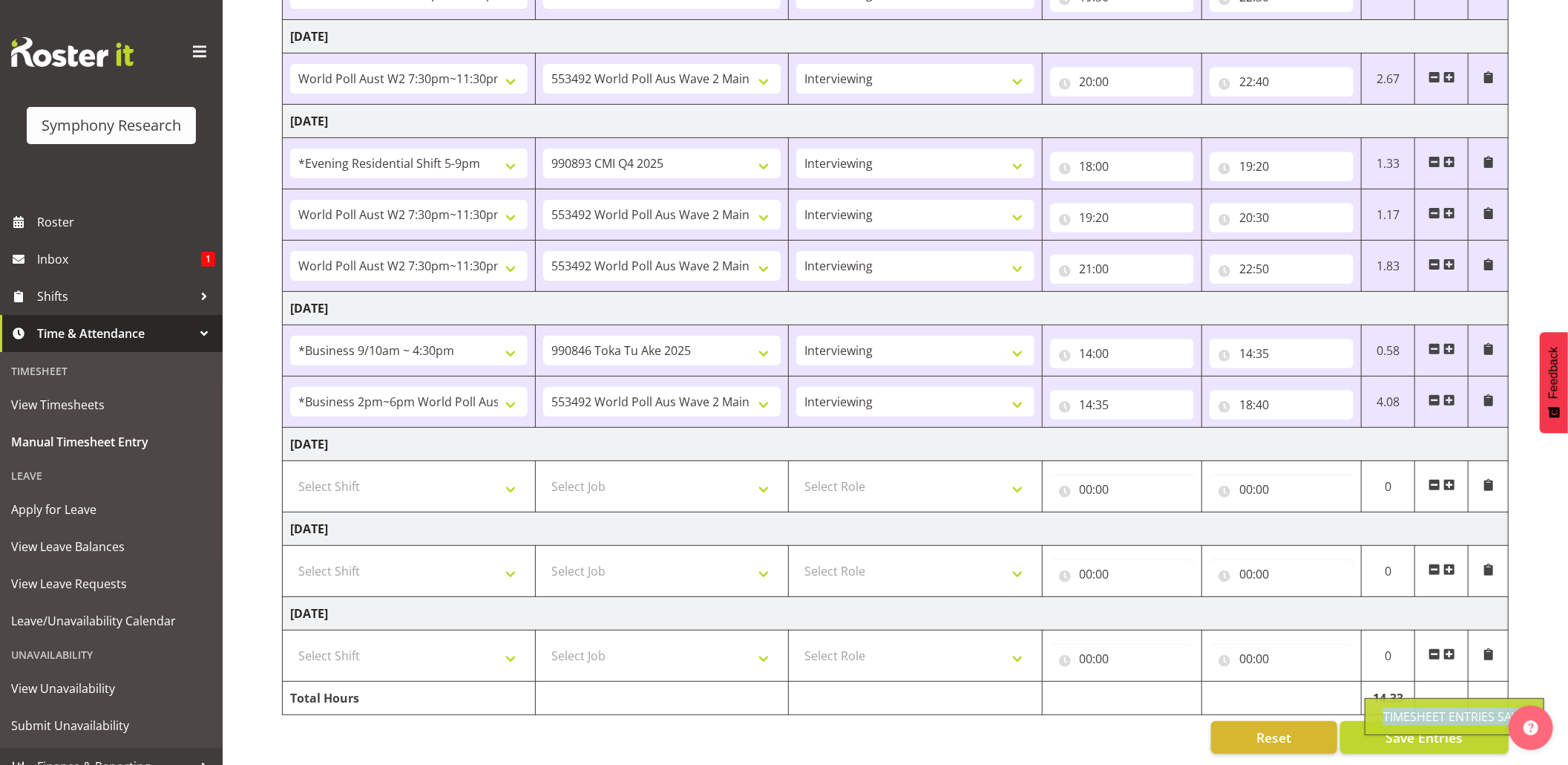
click at [1414, 717] on div "Timesheet Entries Save" at bounding box center [1454, 716] width 142 height 18
click at [1414, 717] on div "Timesheet Entries Save" at bounding box center [1453, 716] width 179 height 37
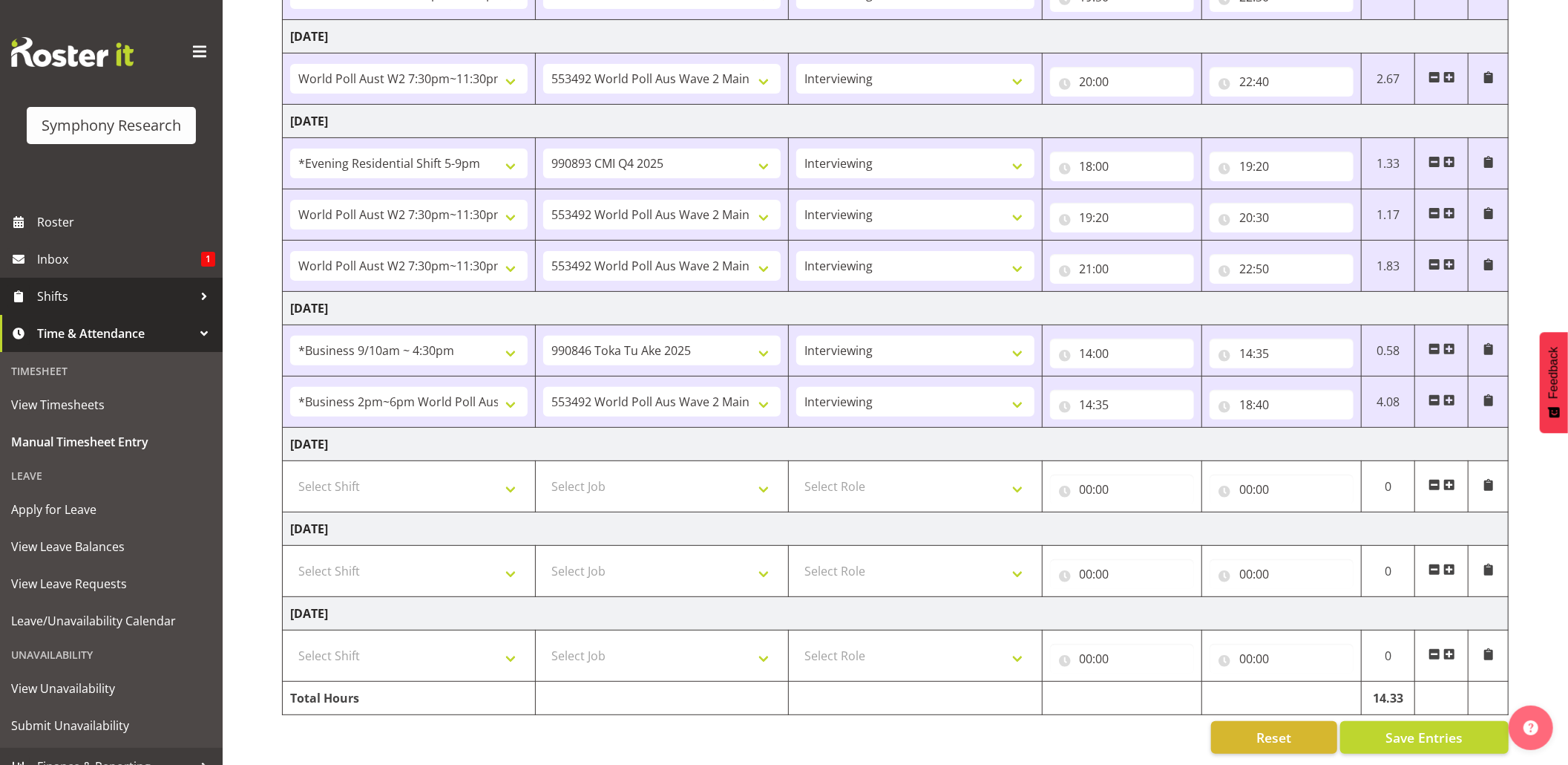
click at [68, 285] on span "Shifts" at bounding box center [115, 295] width 156 height 22
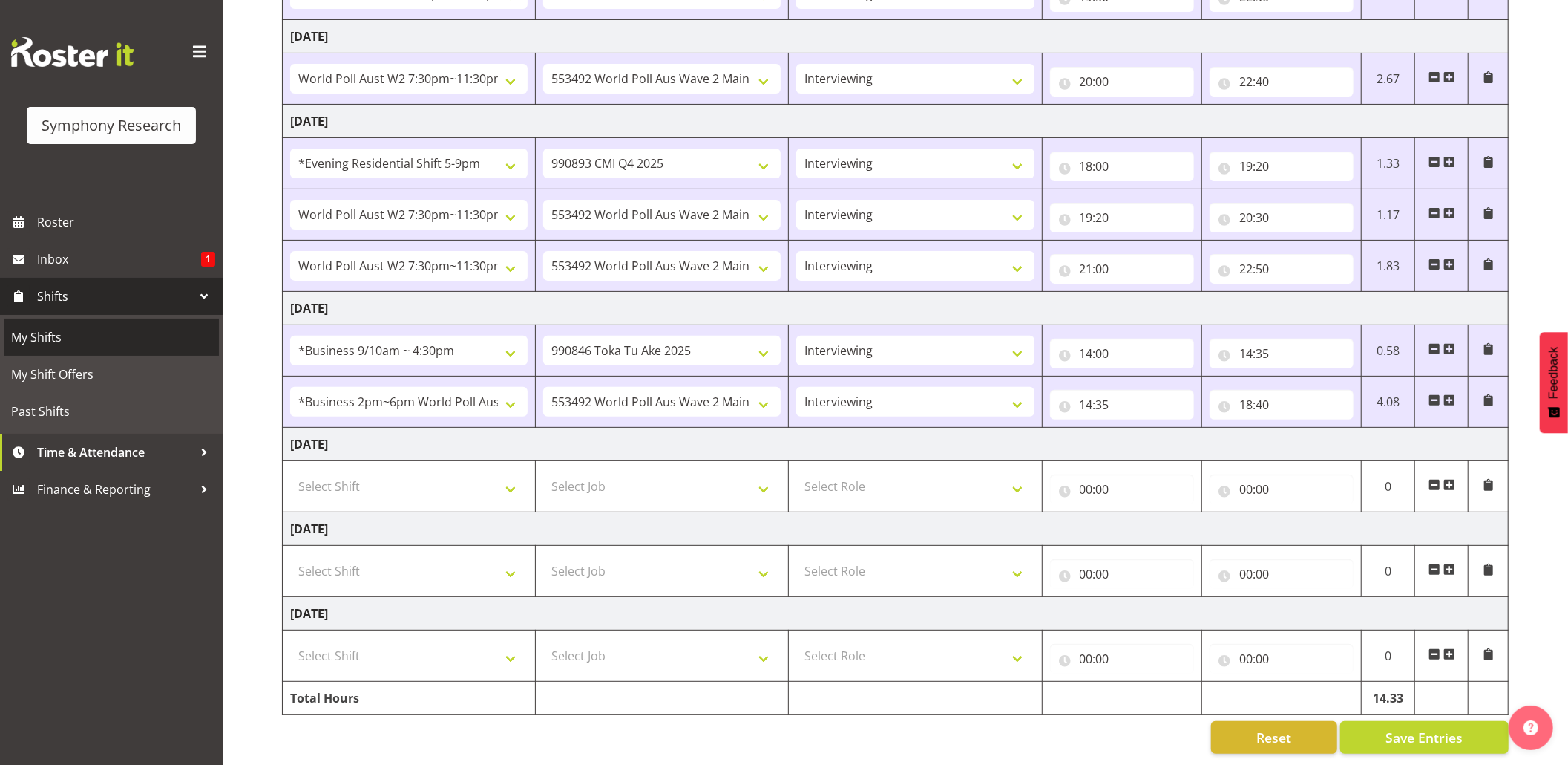
click at [39, 334] on span "My Shifts" at bounding box center [111, 336] width 200 height 22
